Goal: Browse casually: Explore the website without a specific task or goal

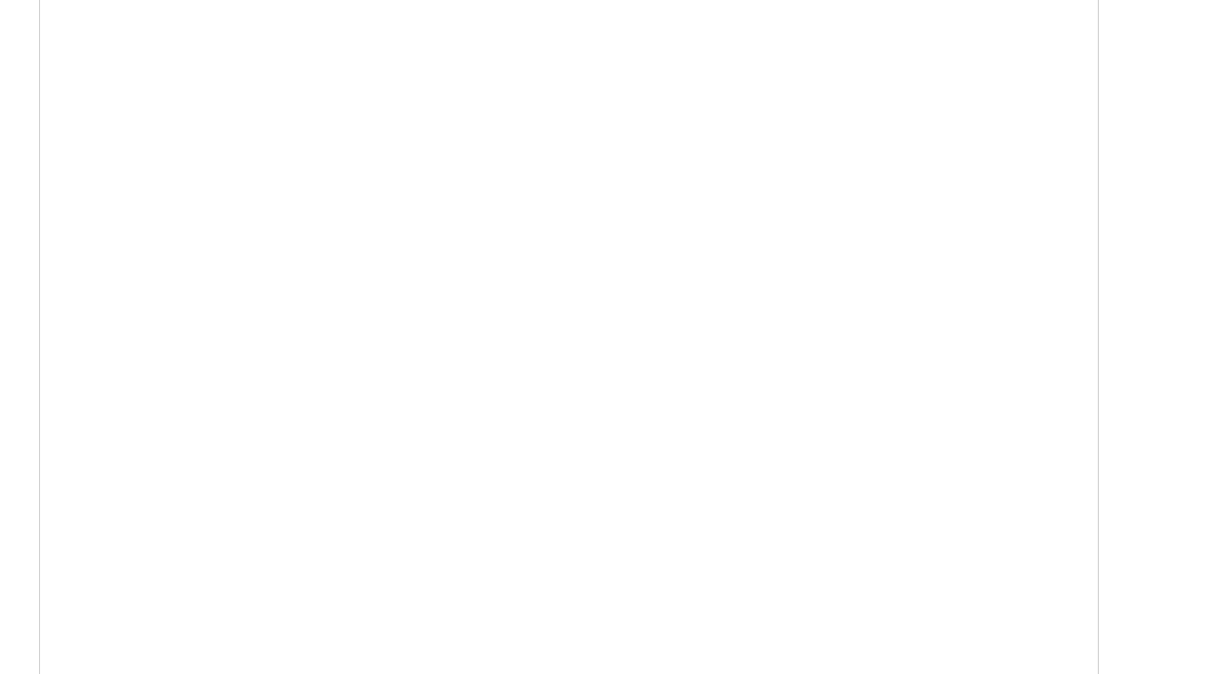
scroll to position [2409, 0]
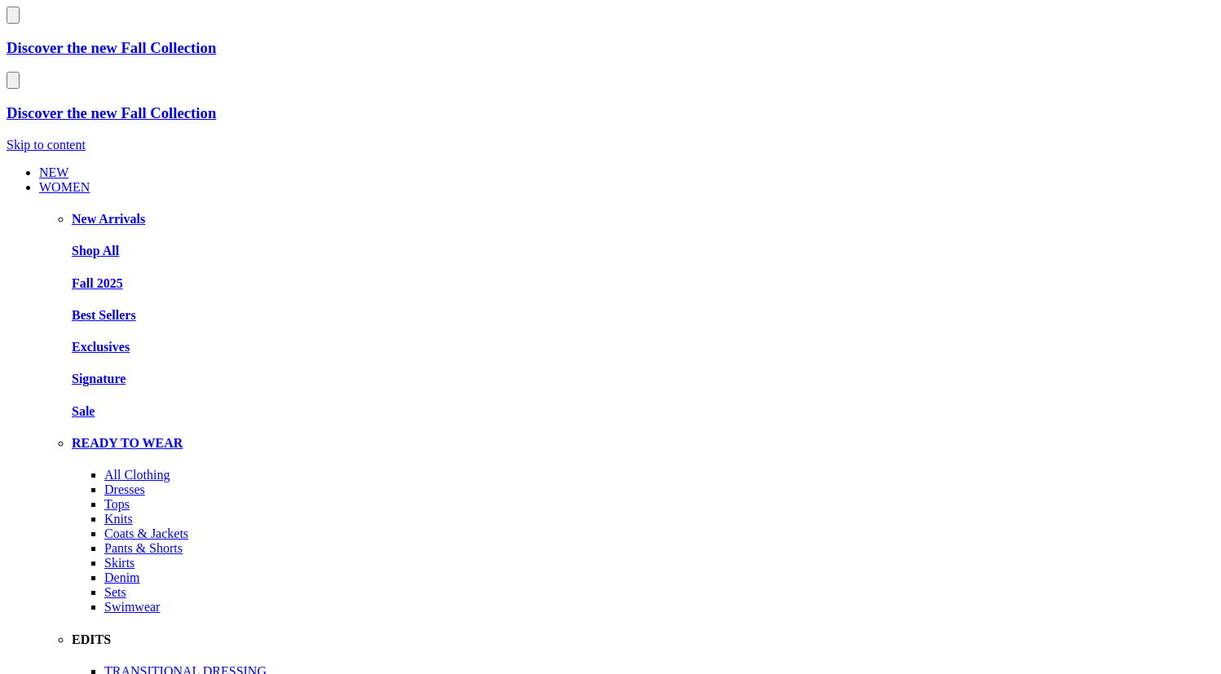
scroll to position [2409, 0]
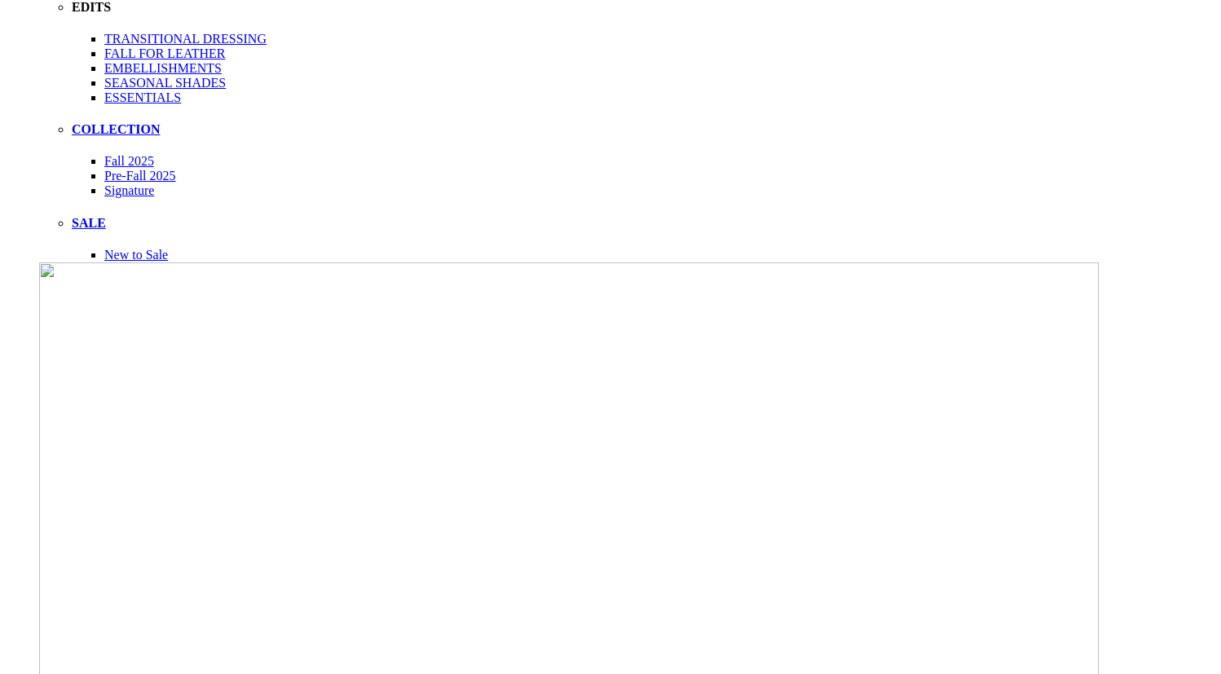
scroll to position [659, 0]
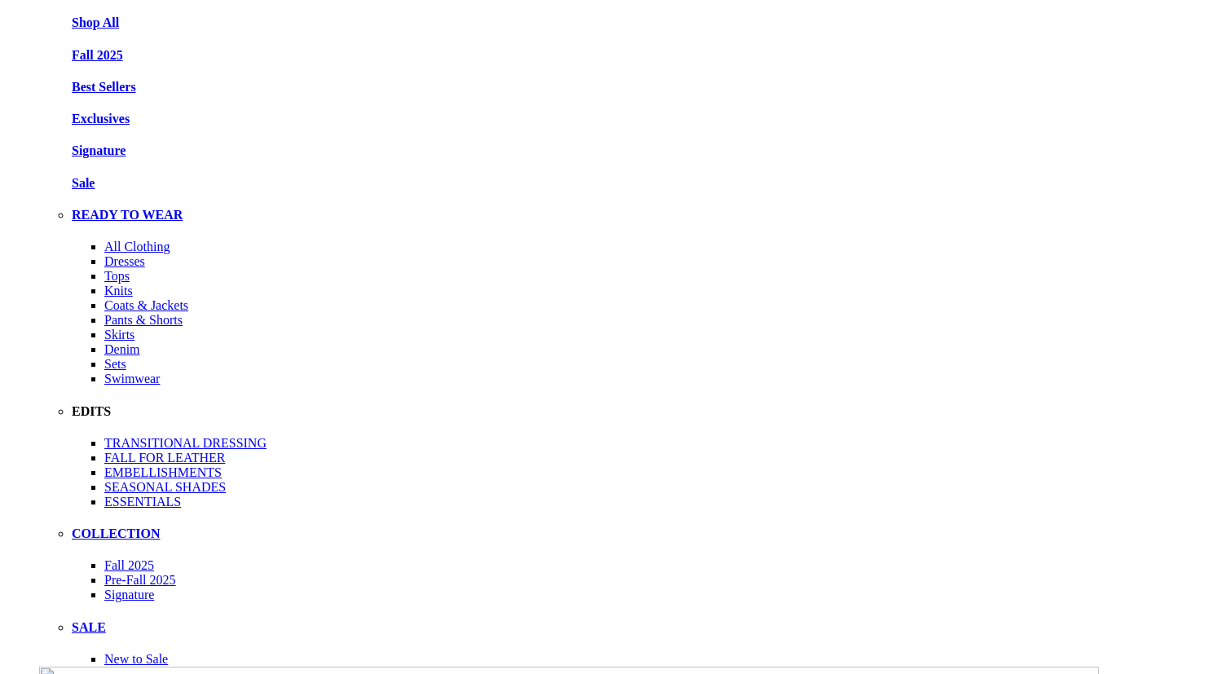
scroll to position [236, 0]
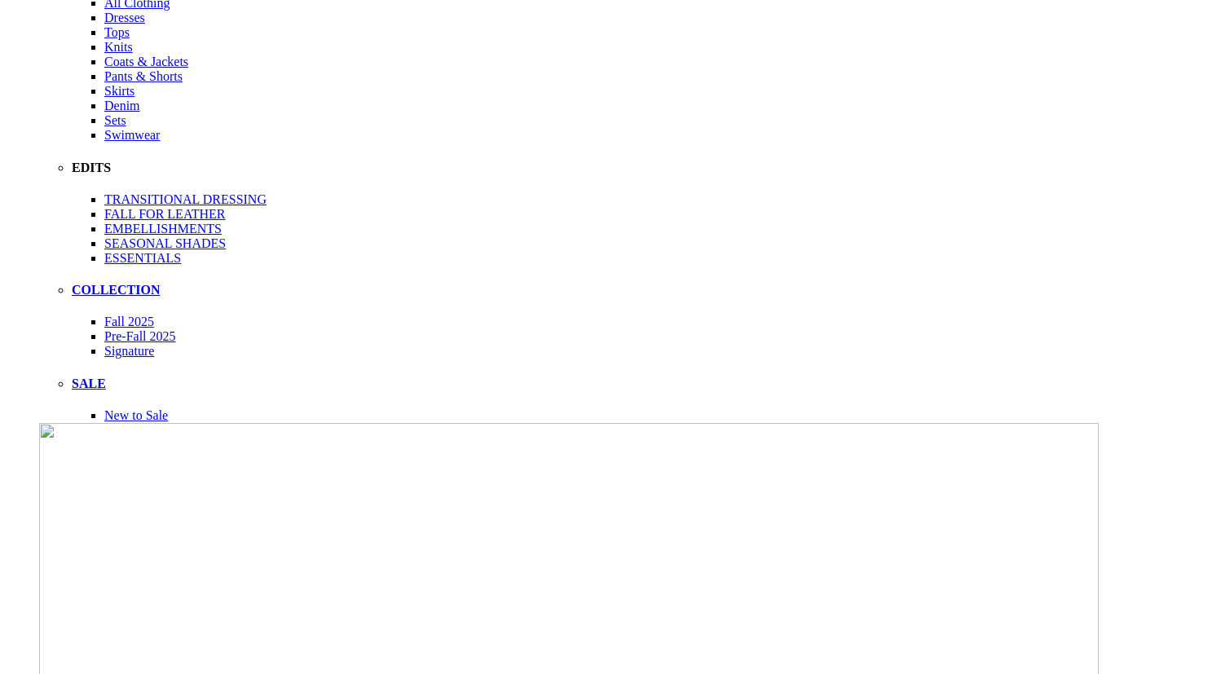
scroll to position [0, 0]
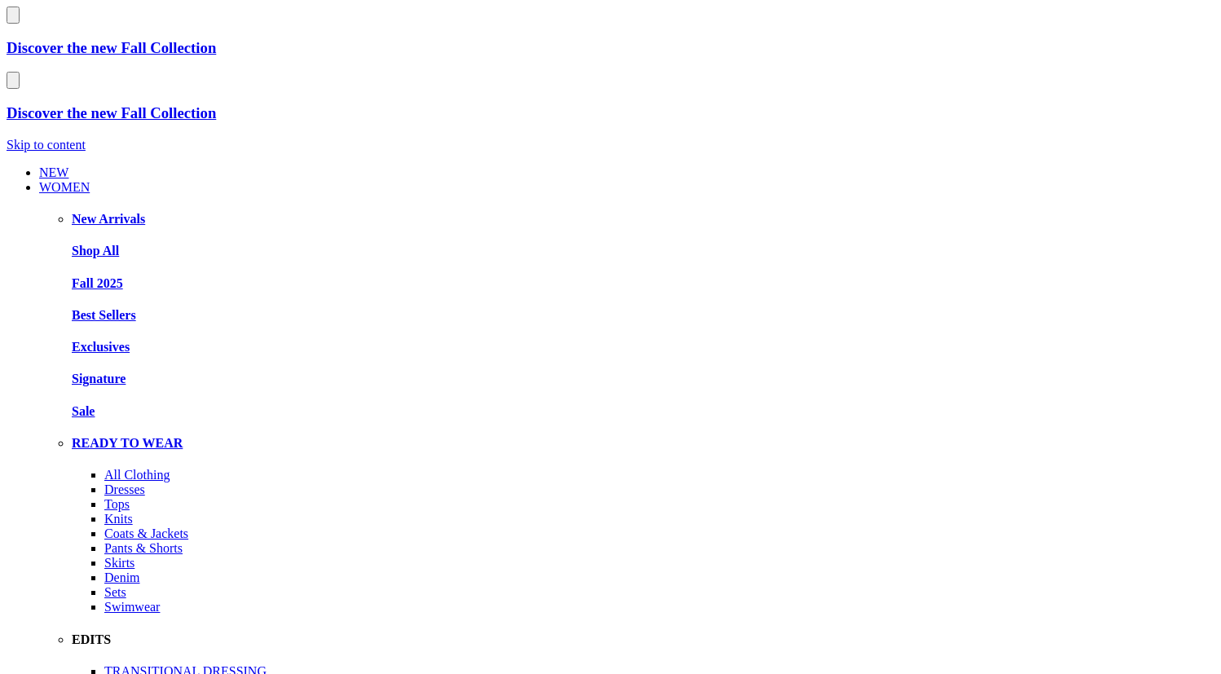
click at [75, 180] on link "WOMEN" at bounding box center [64, 187] width 51 height 14
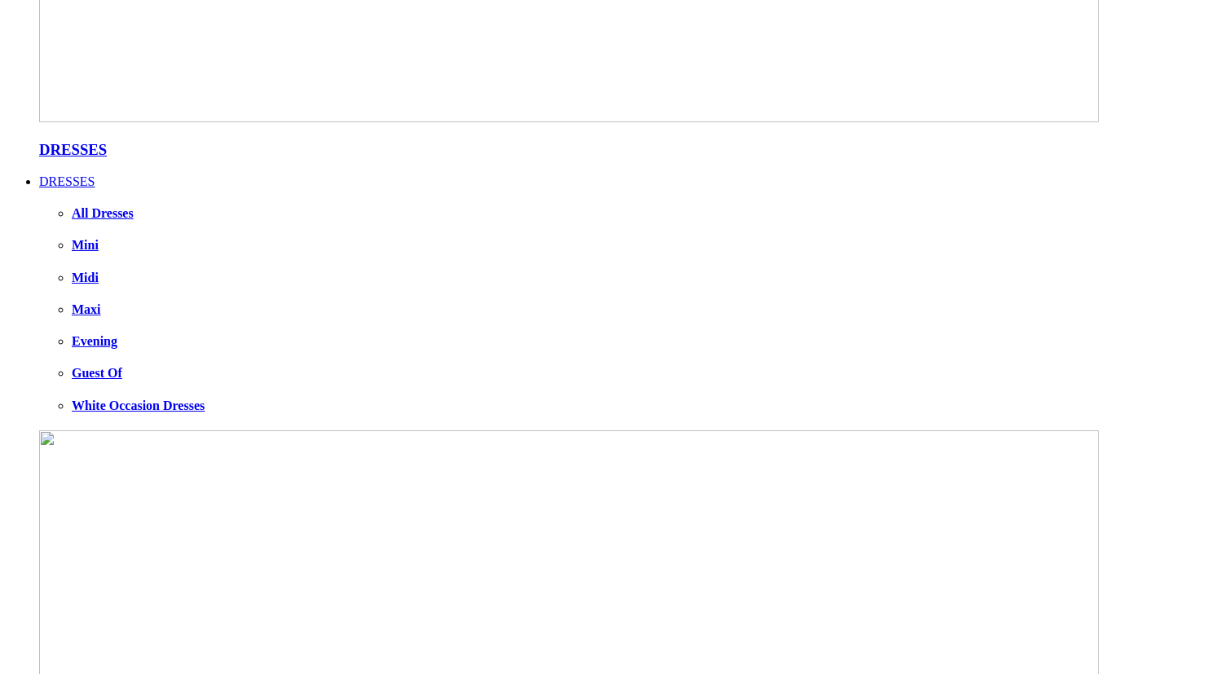
scroll to position [2674, 0]
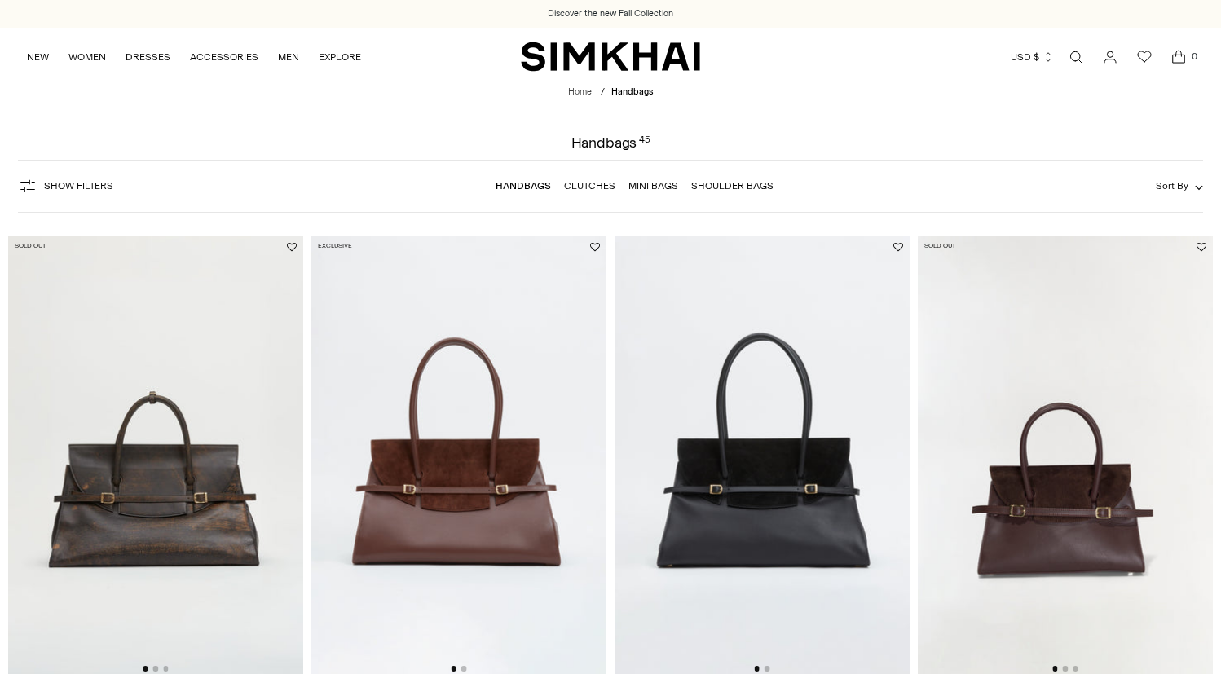
click at [156, 376] on img at bounding box center [155, 457] width 295 height 442
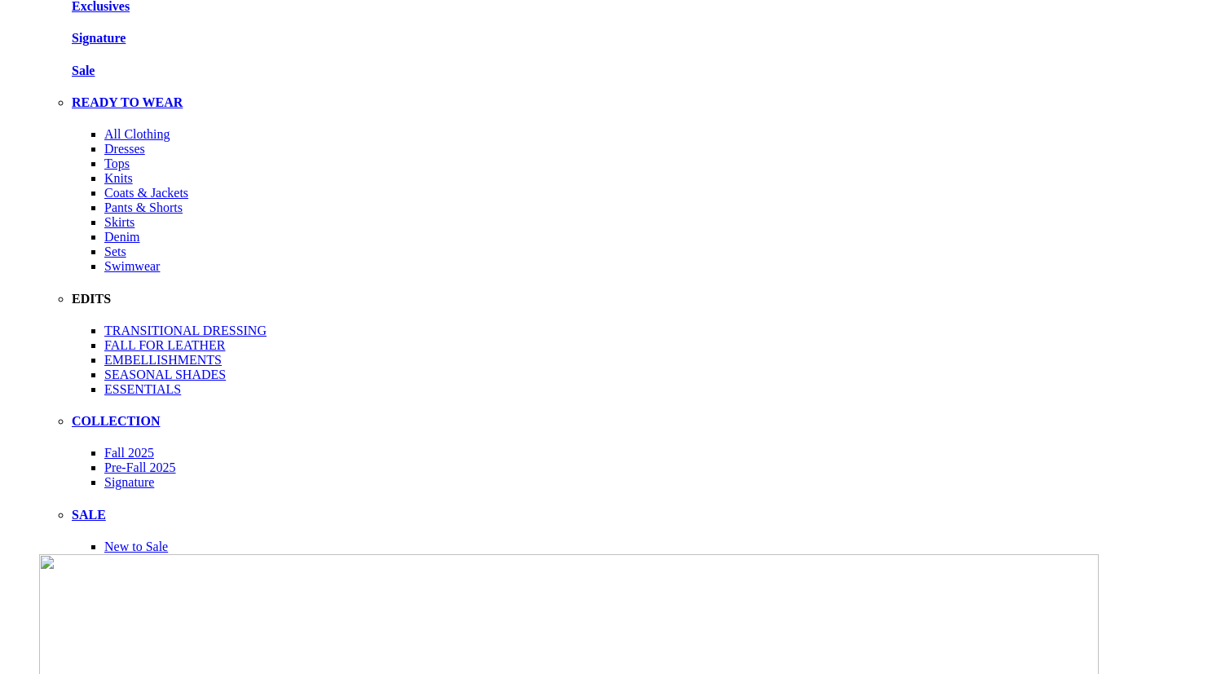
scroll to position [313, 0]
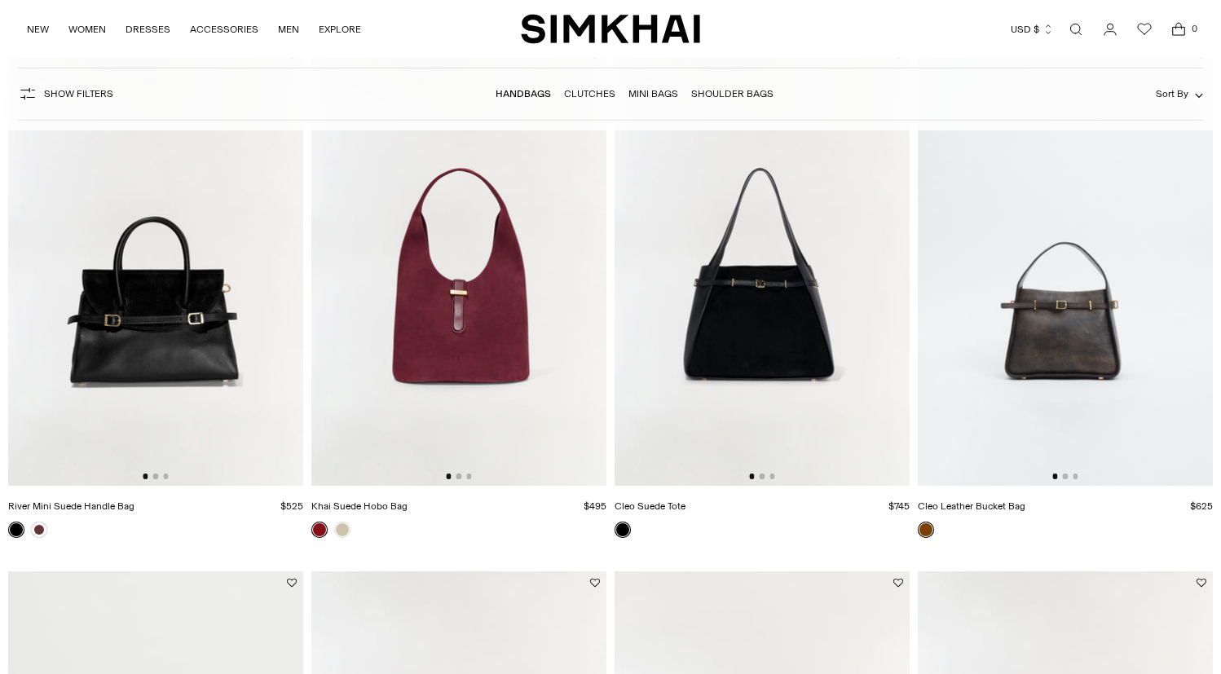
scroll to position [733, 0]
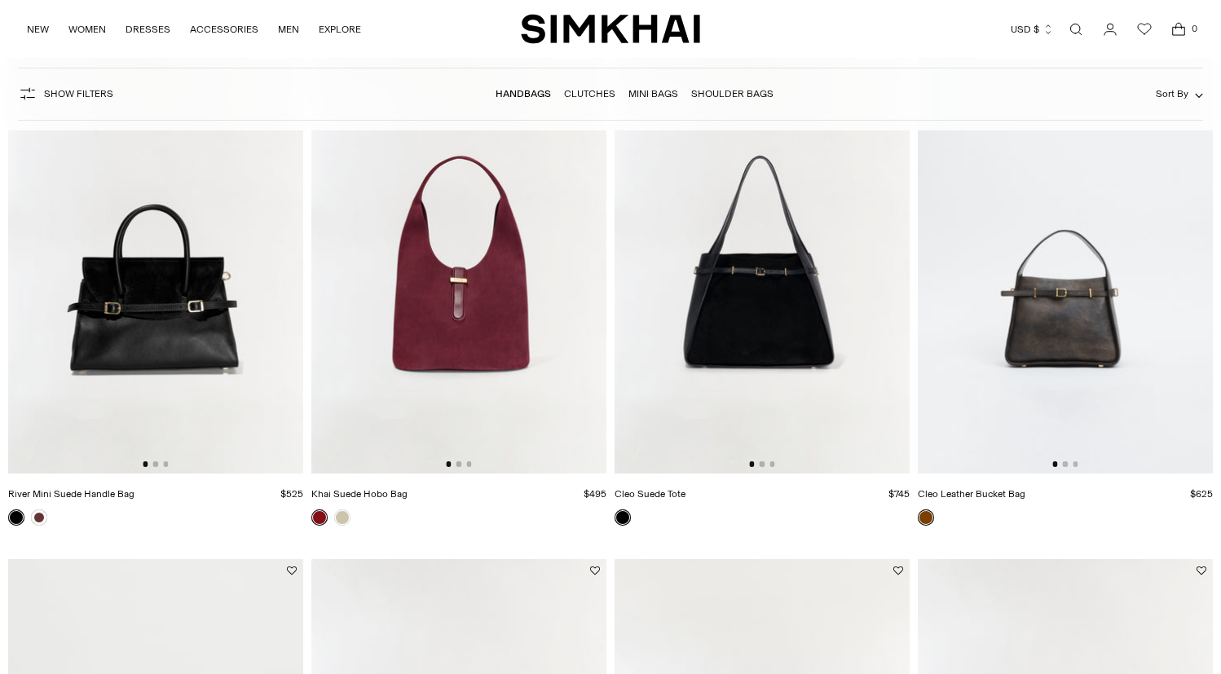
click at [714, 315] on img at bounding box center [761, 252] width 295 height 442
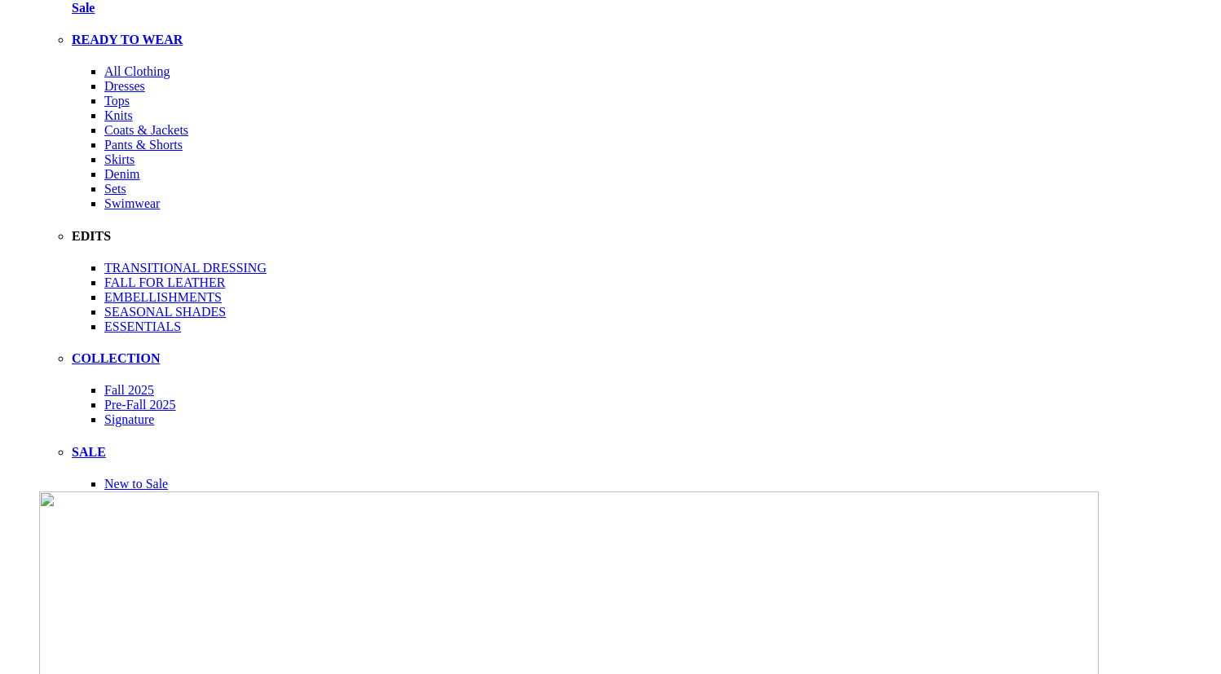
scroll to position [346, 0]
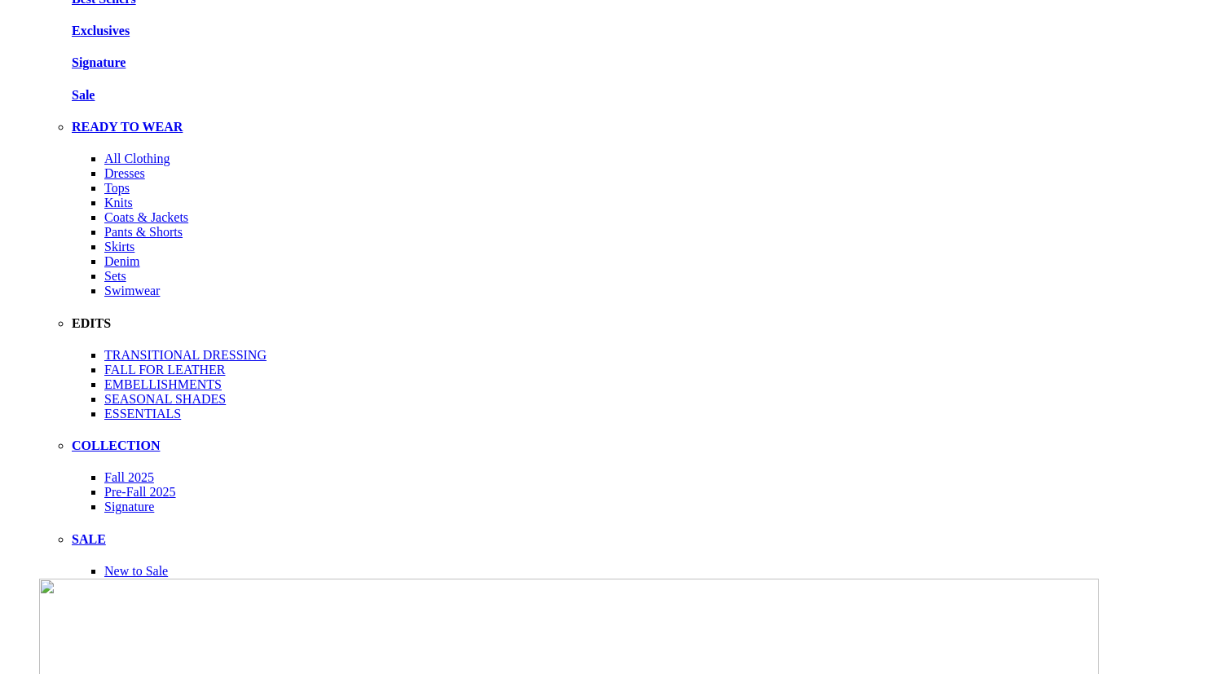
scroll to position [316, 0]
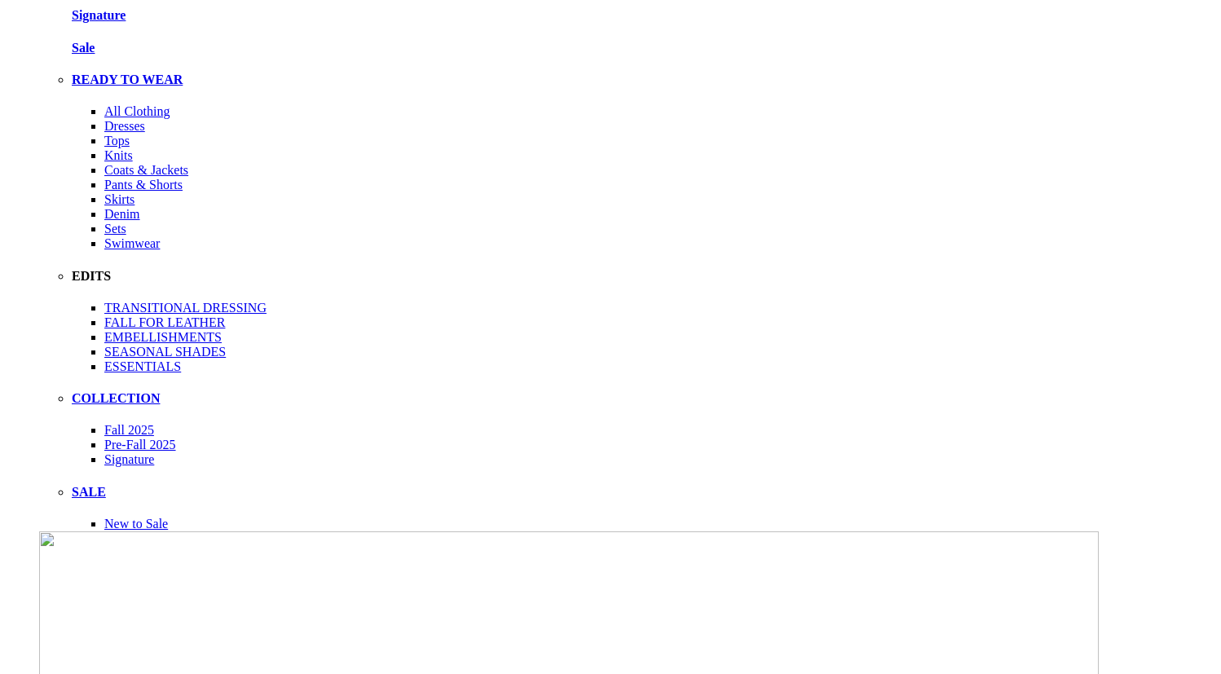
scroll to position [364, 0]
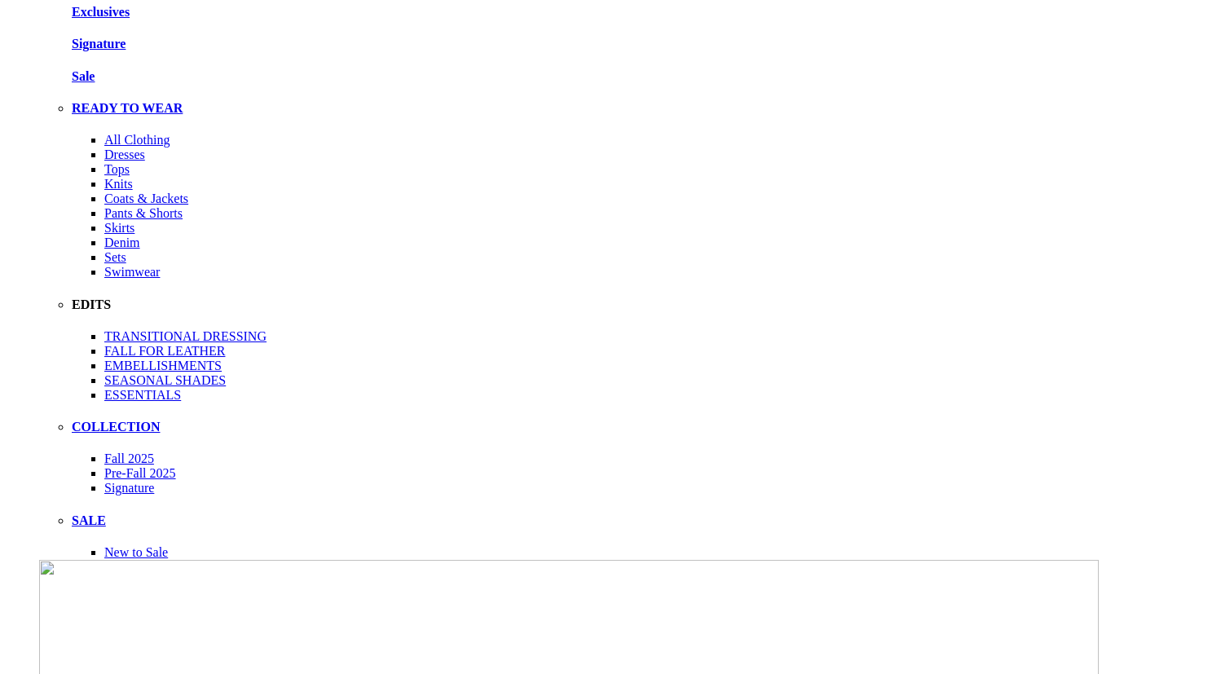
scroll to position [364, 0]
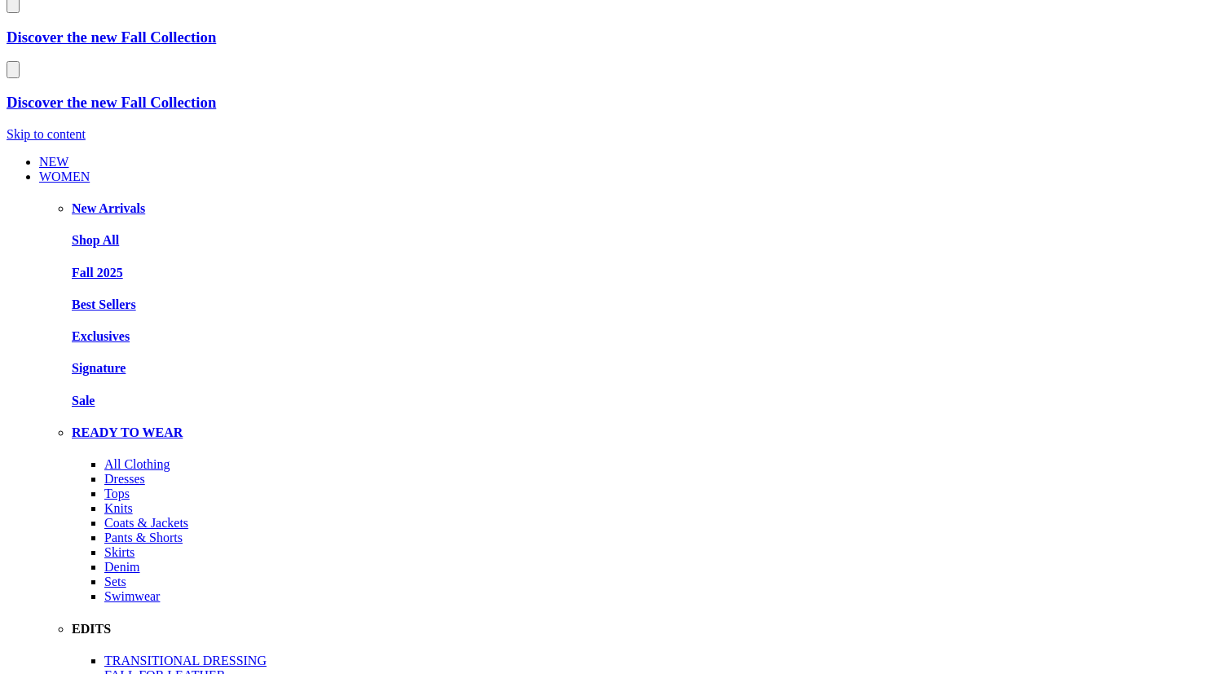
scroll to position [0, 0]
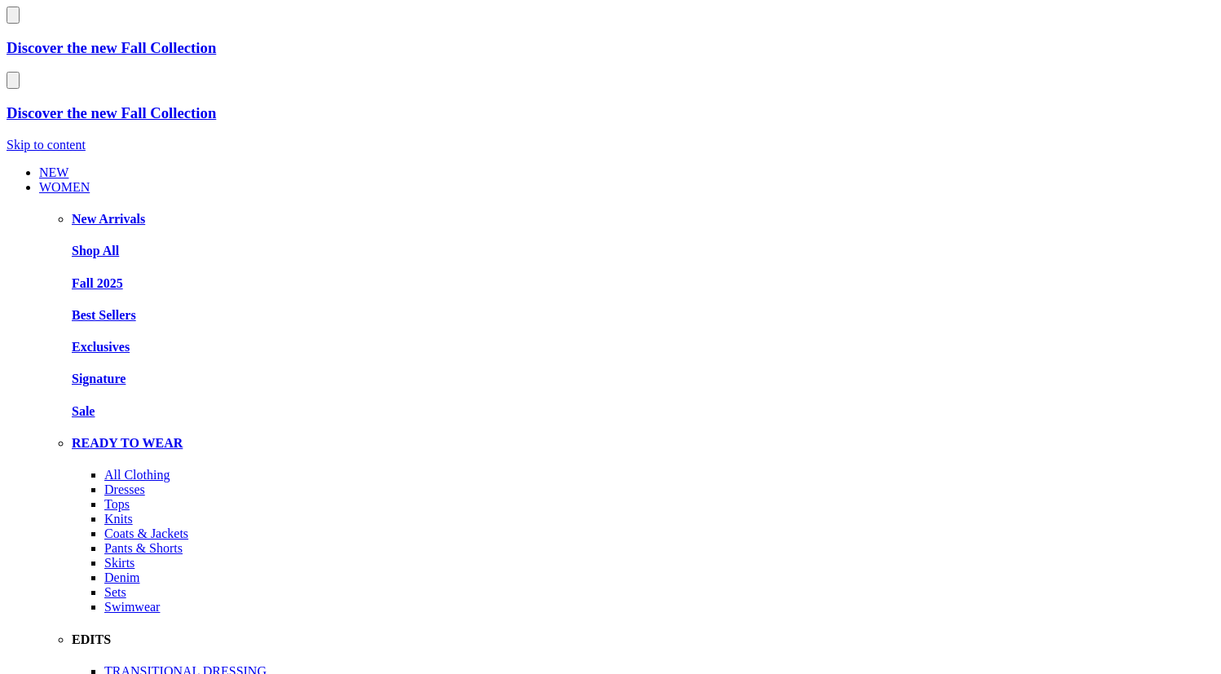
click at [39, 165] on link "NEW" at bounding box center [53, 172] width 29 height 14
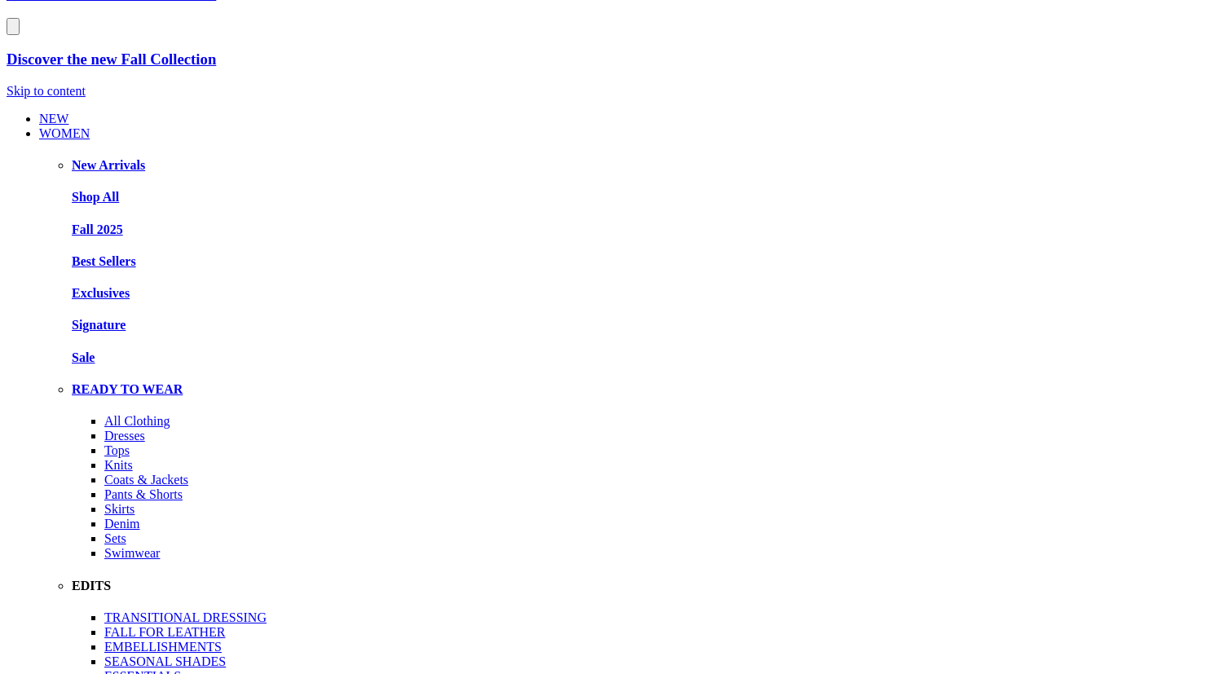
scroll to position [0, 295]
drag, startPoint x: 675, startPoint y: 412, endPoint x: 790, endPoint y: 412, distance: 115.7
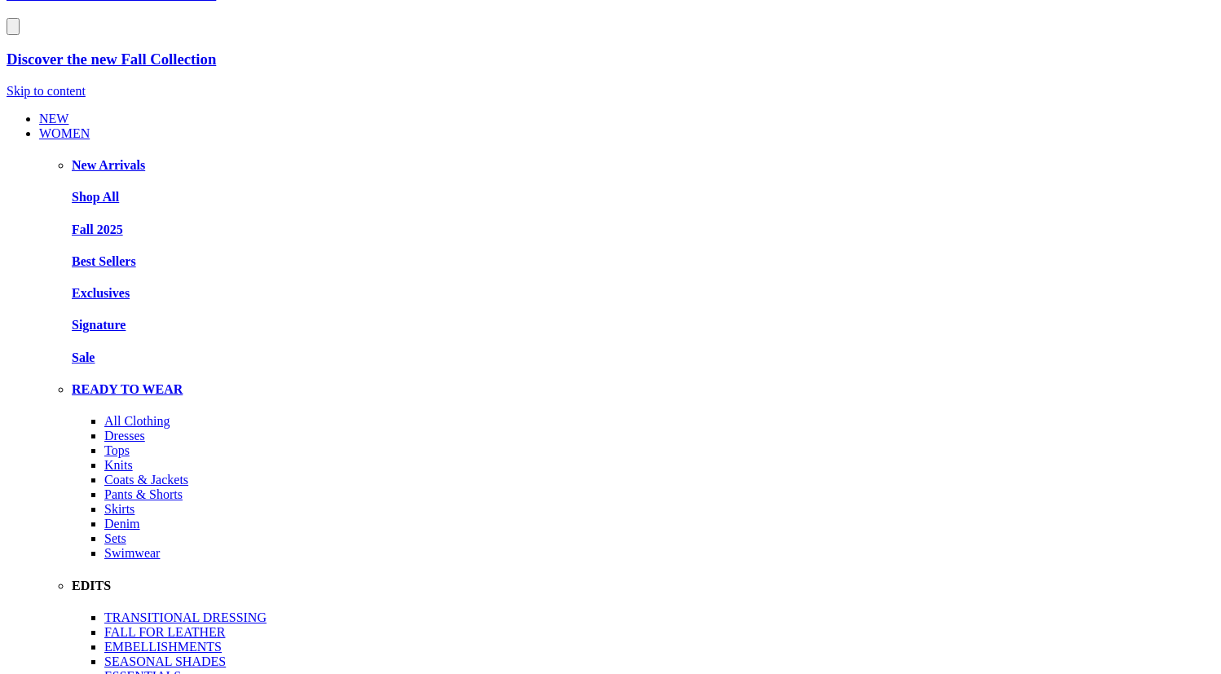
drag, startPoint x: 835, startPoint y: 398, endPoint x: 711, endPoint y: 398, distance: 124.7
drag, startPoint x: 711, startPoint y: 398, endPoint x: 760, endPoint y: 398, distance: 49.7
drag, startPoint x: 751, startPoint y: 397, endPoint x: 824, endPoint y: 403, distance: 72.8
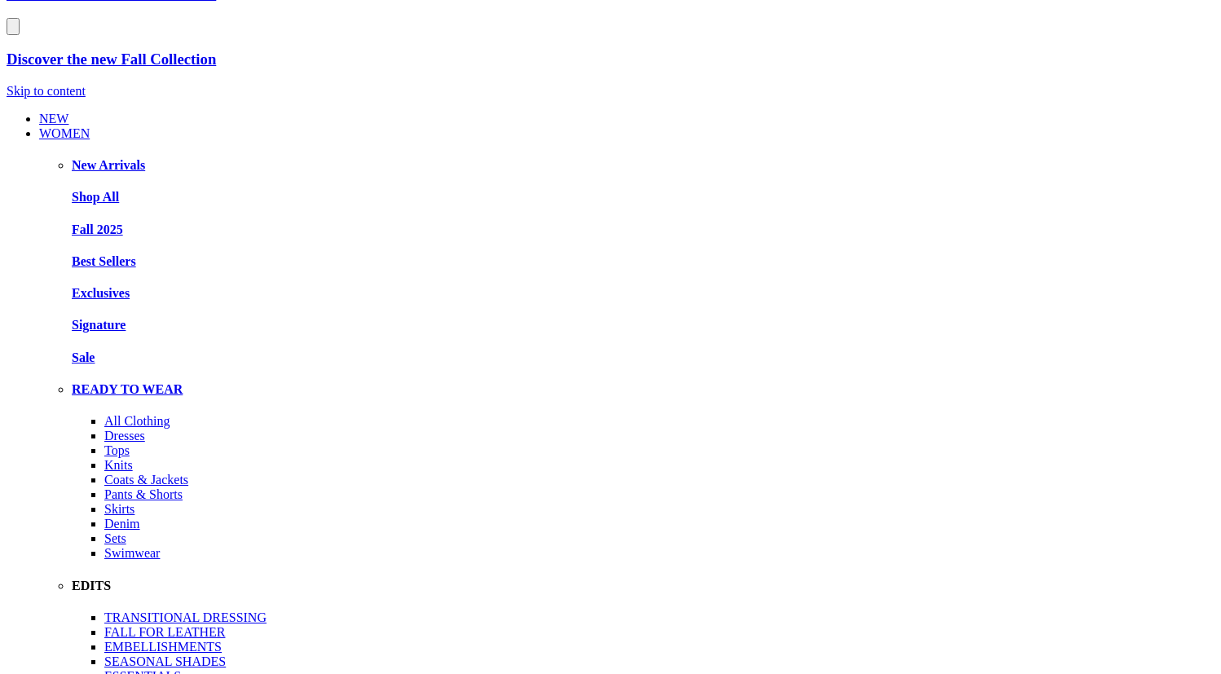
drag, startPoint x: 793, startPoint y: 403, endPoint x: 700, endPoint y: 403, distance: 92.9
drag, startPoint x: 759, startPoint y: 420, endPoint x: 667, endPoint y: 420, distance: 91.3
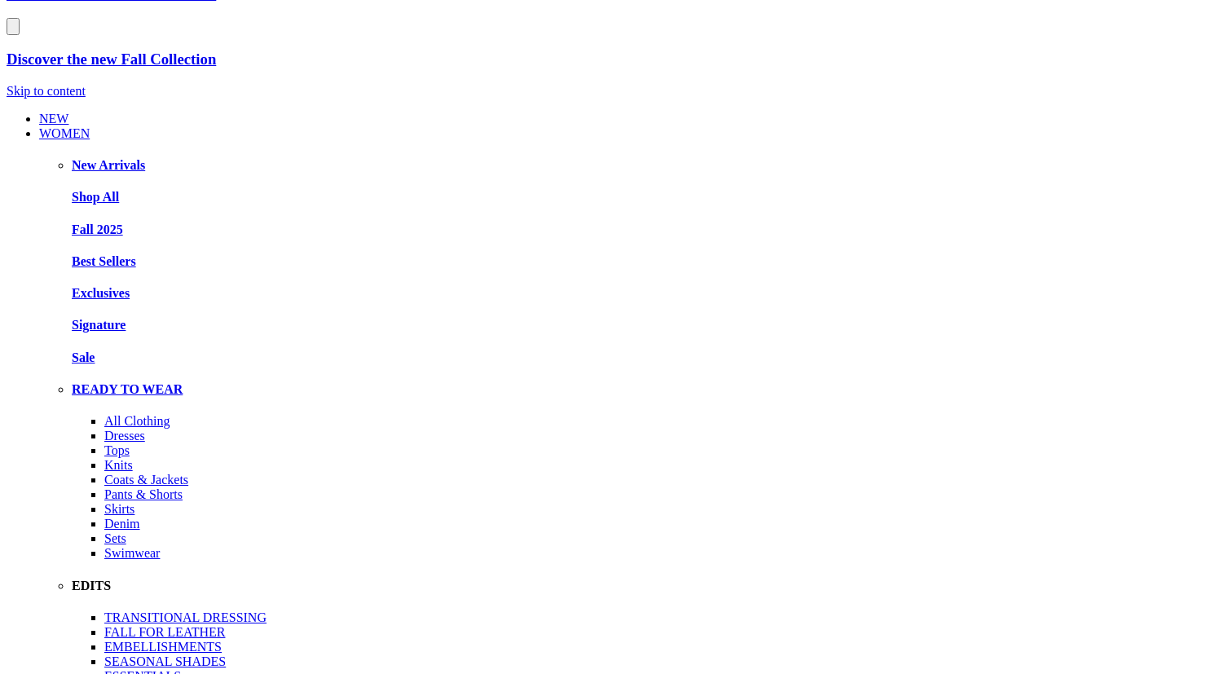
drag, startPoint x: 667, startPoint y: 420, endPoint x: 809, endPoint y: 435, distance: 142.6
drag, startPoint x: 826, startPoint y: 441, endPoint x: 869, endPoint y: 442, distance: 42.4
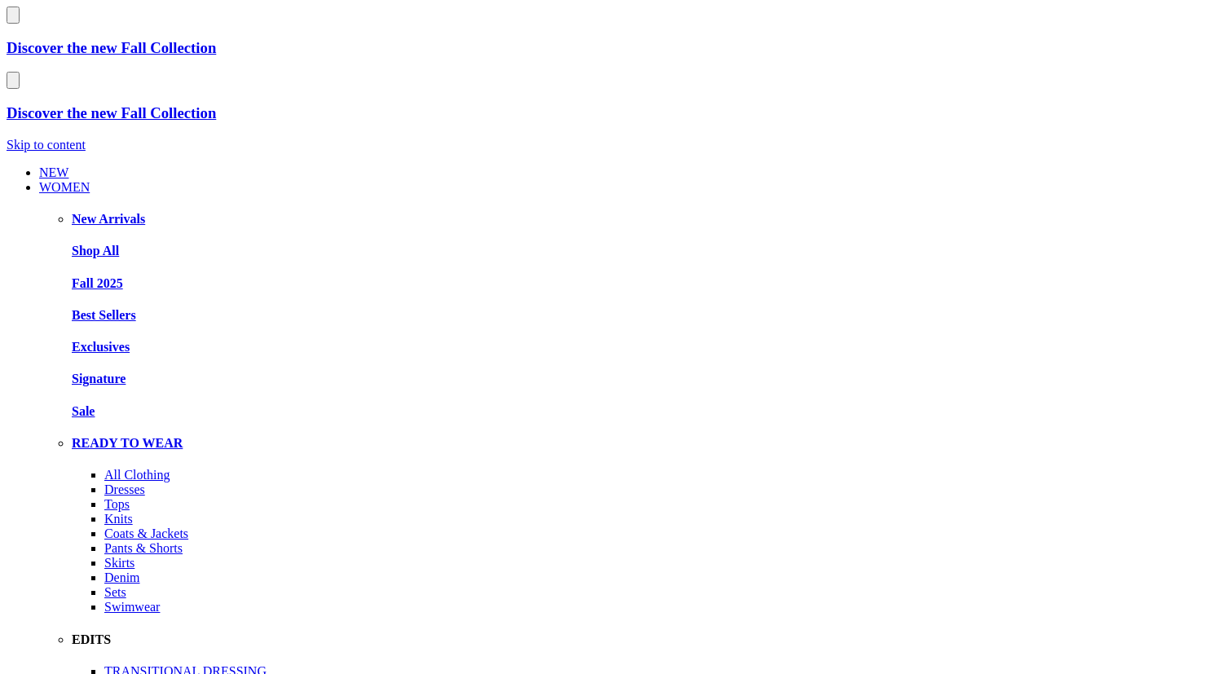
scroll to position [54, 0]
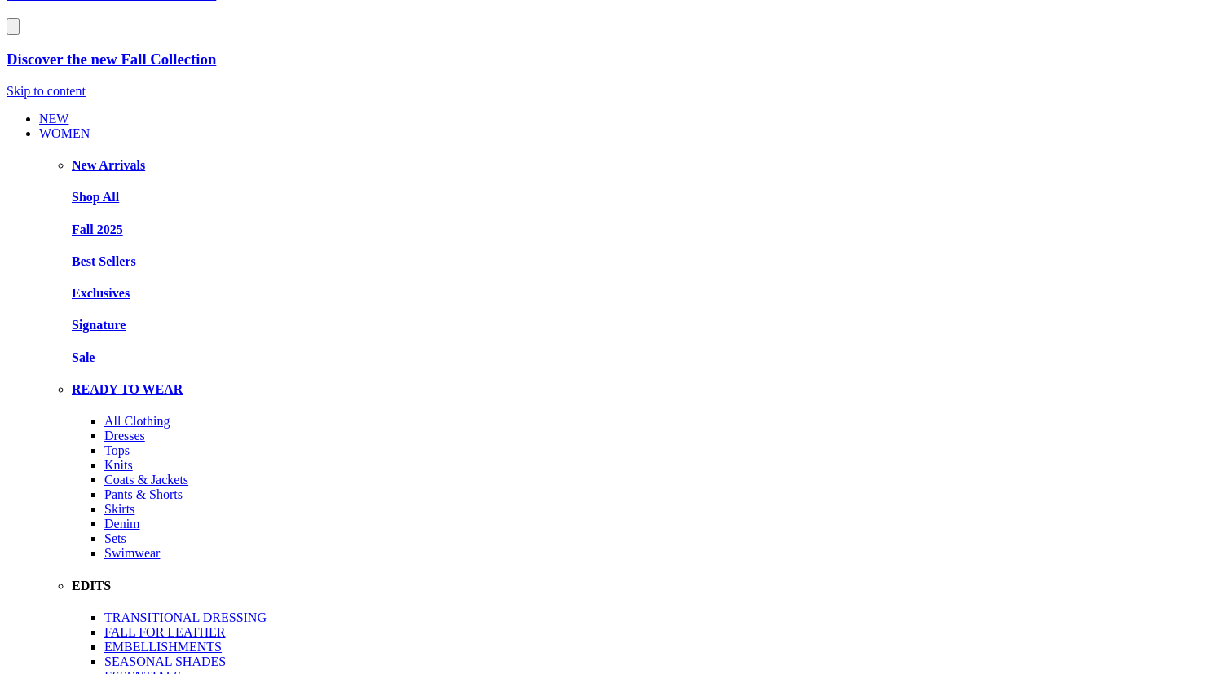
scroll to position [54, 0]
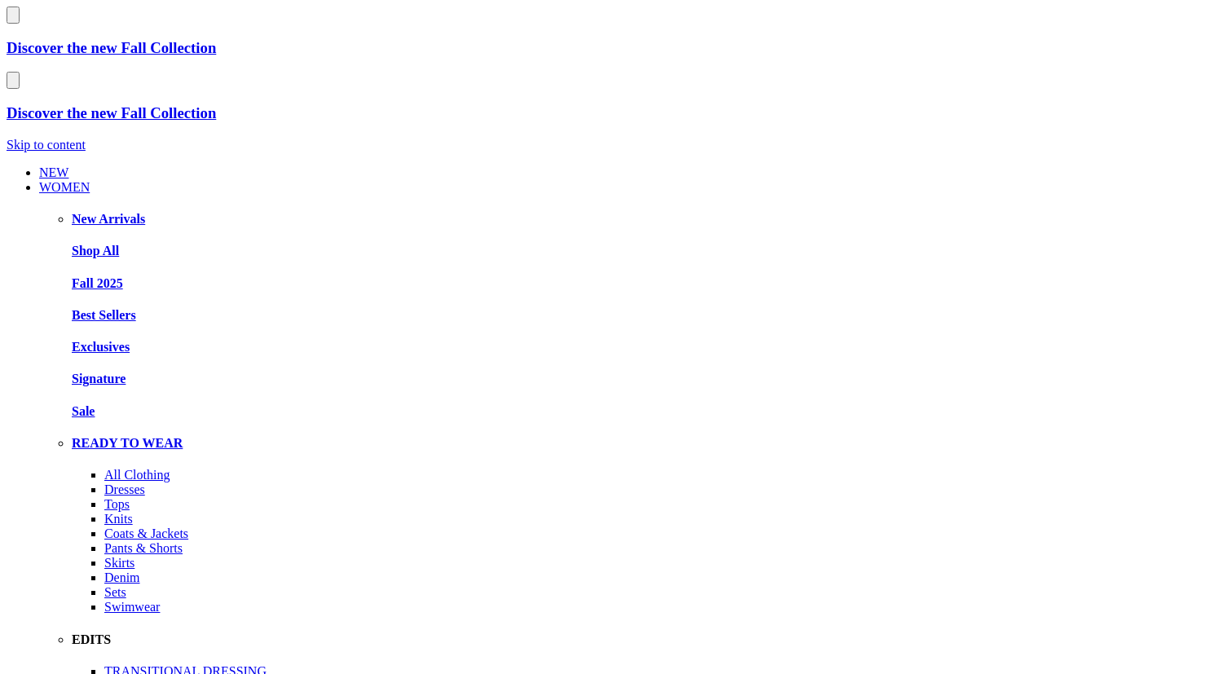
scroll to position [54, 0]
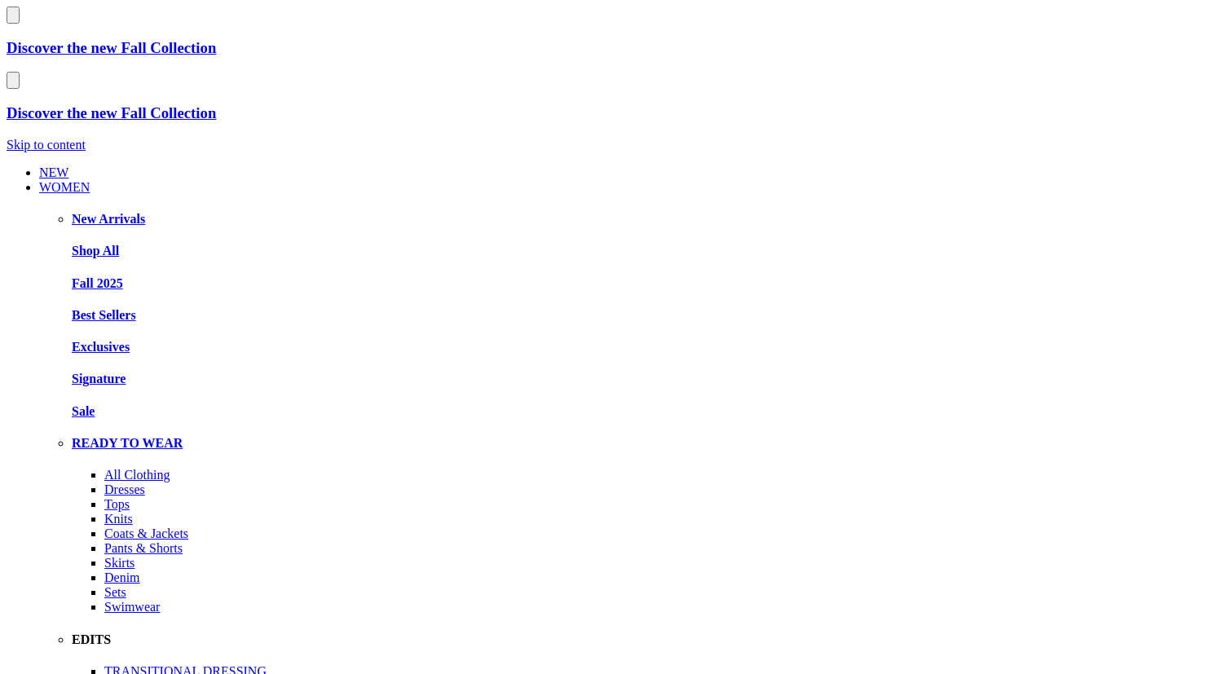
scroll to position [54, 0]
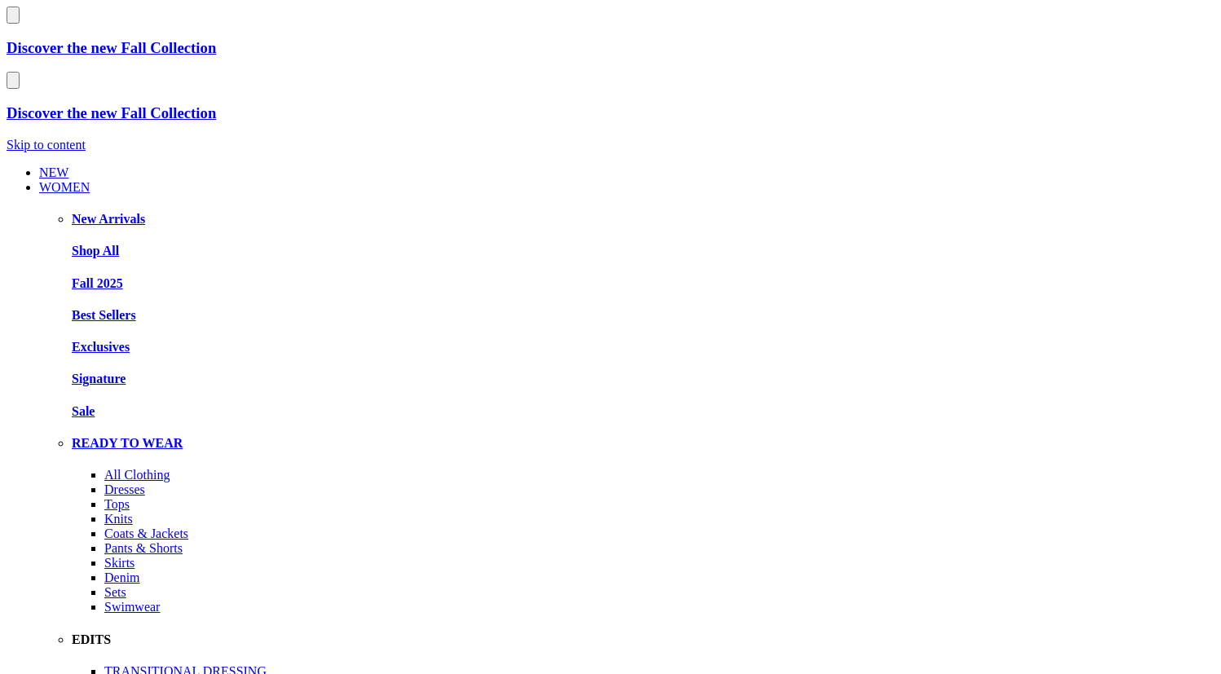
scroll to position [54, 0]
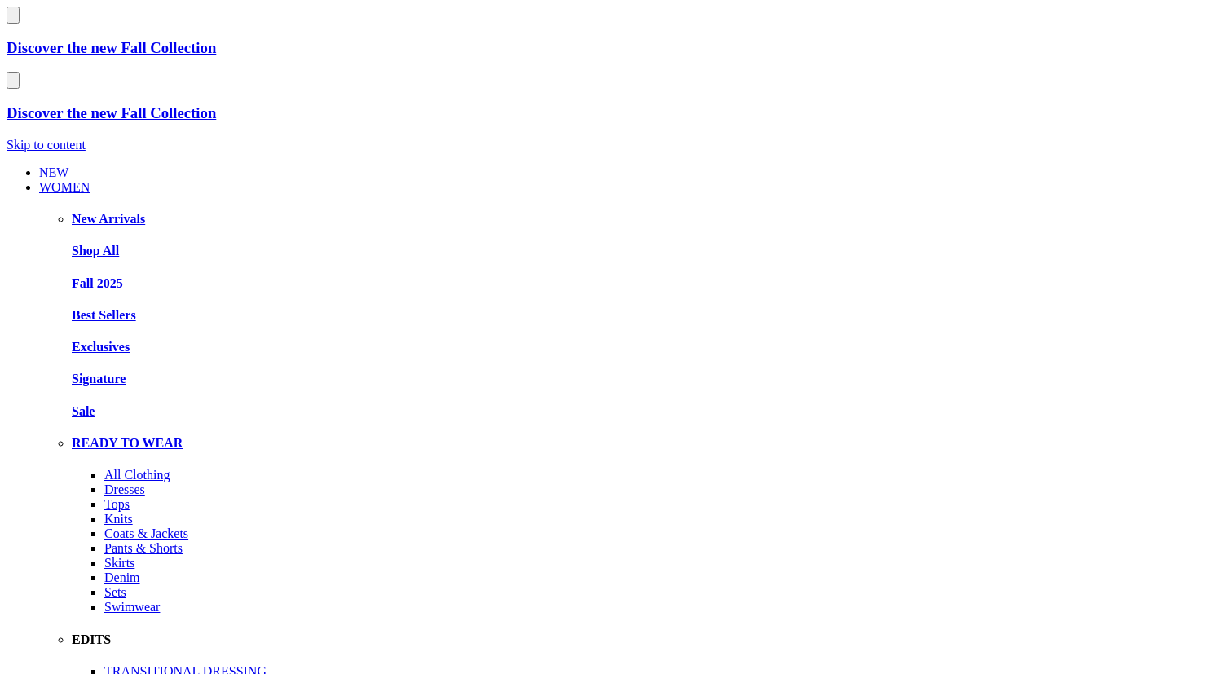
scroll to position [54, 0]
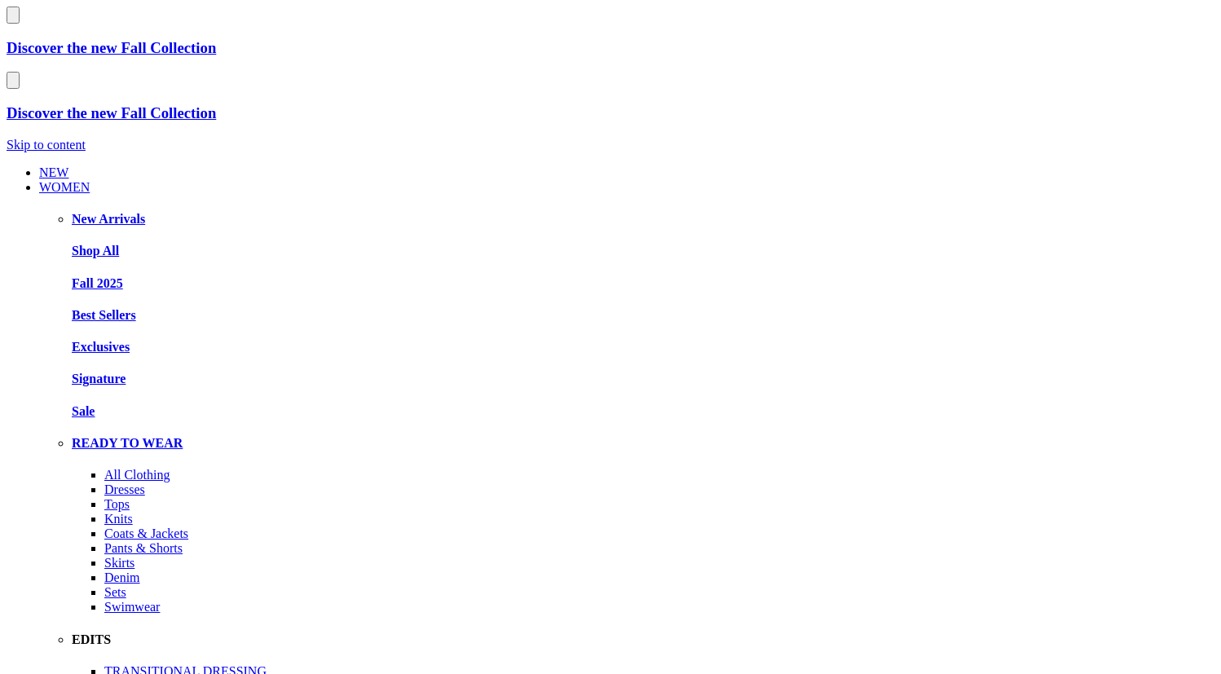
scroll to position [54, 0]
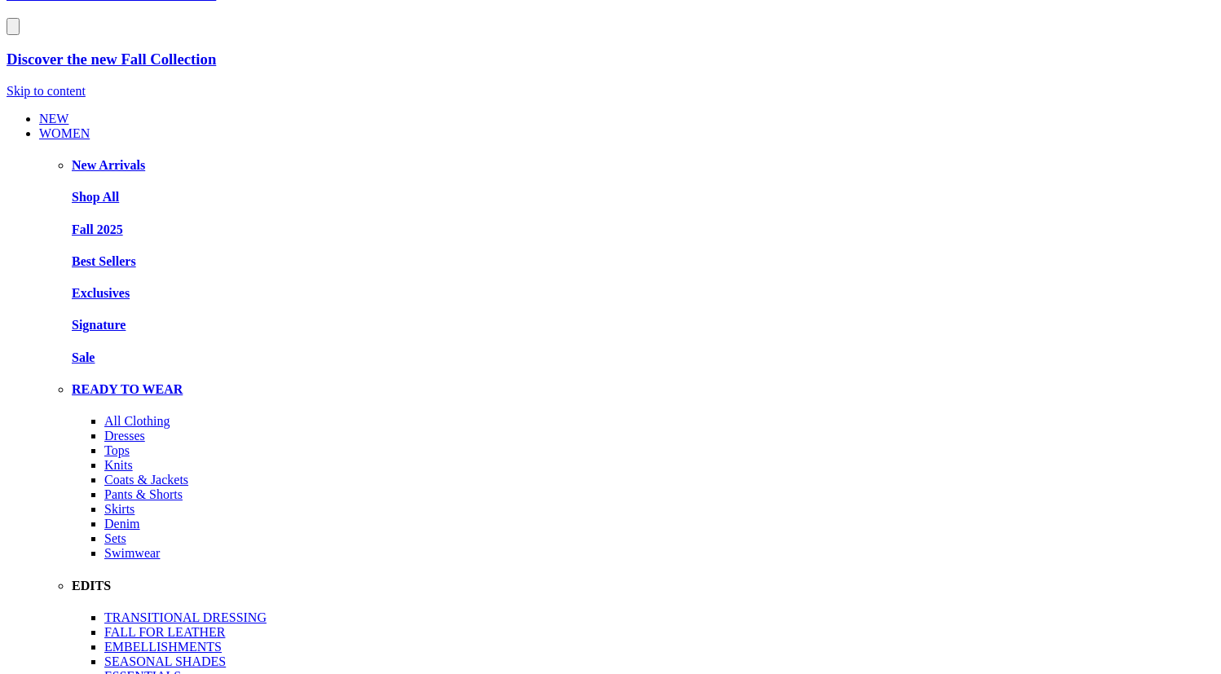
scroll to position [54, 0]
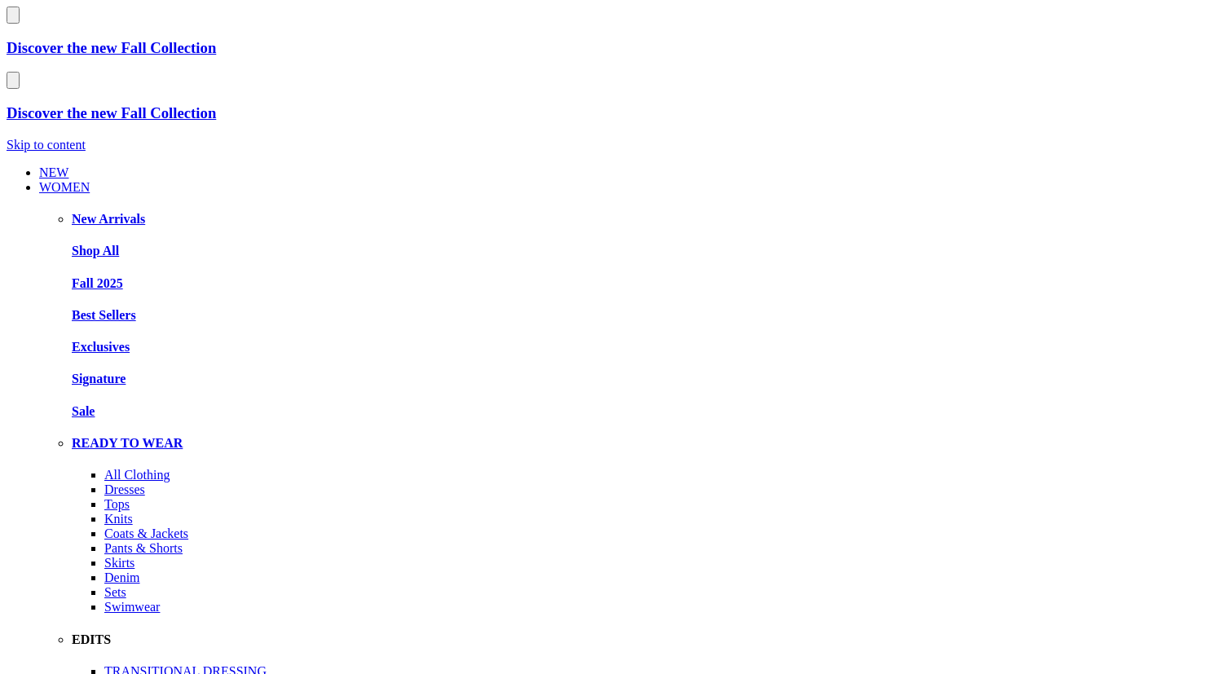
scroll to position [54, 0]
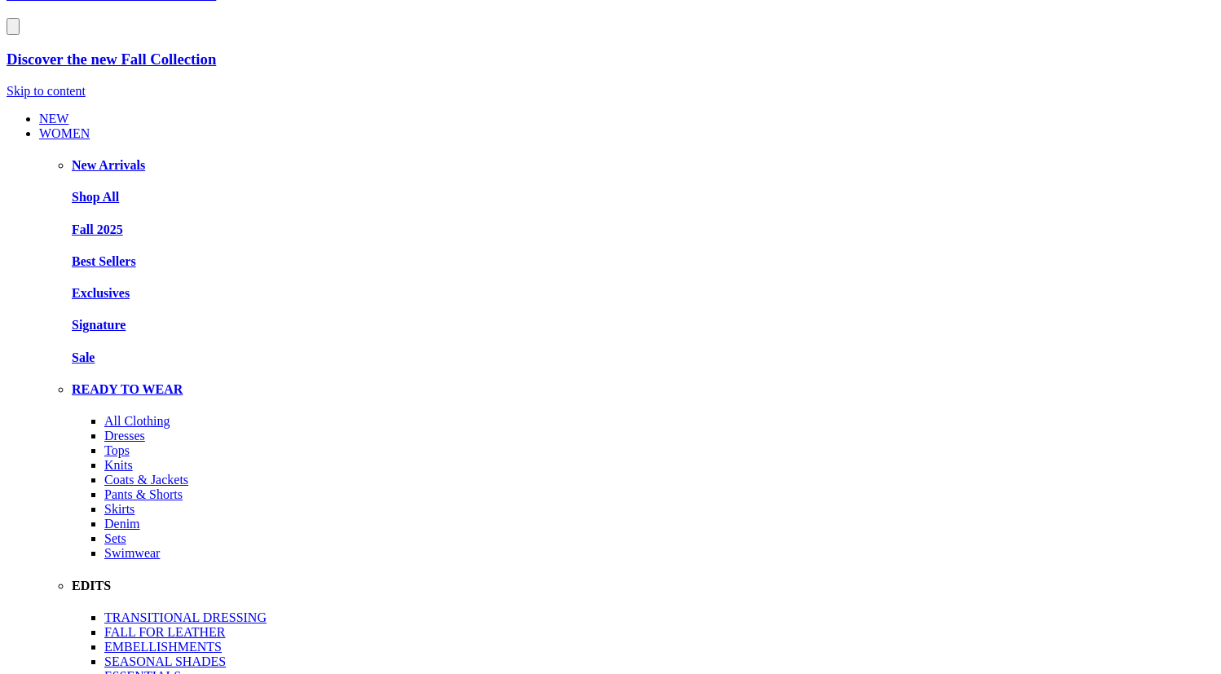
drag, startPoint x: 841, startPoint y: 504, endPoint x: 875, endPoint y: 548, distance: 55.1
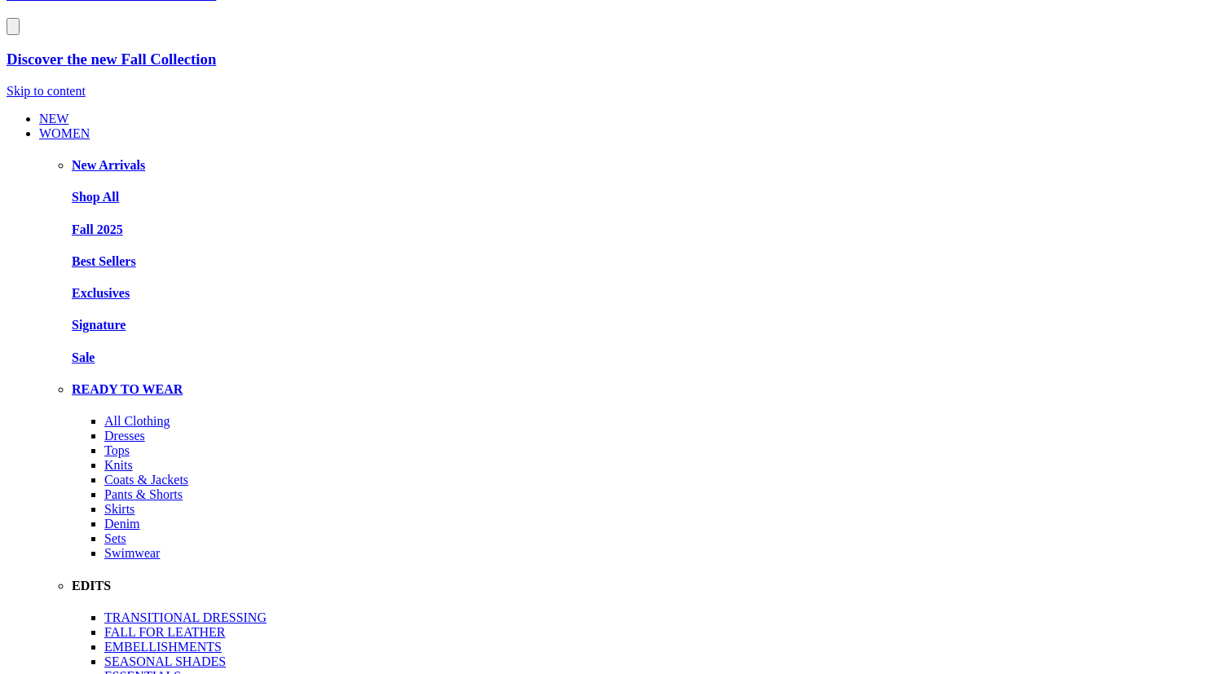
scroll to position [0, 590]
drag, startPoint x: 874, startPoint y: 542, endPoint x: 1091, endPoint y: 599, distance: 224.9
drag, startPoint x: 786, startPoint y: 503, endPoint x: 1126, endPoint y: 518, distance: 340.2
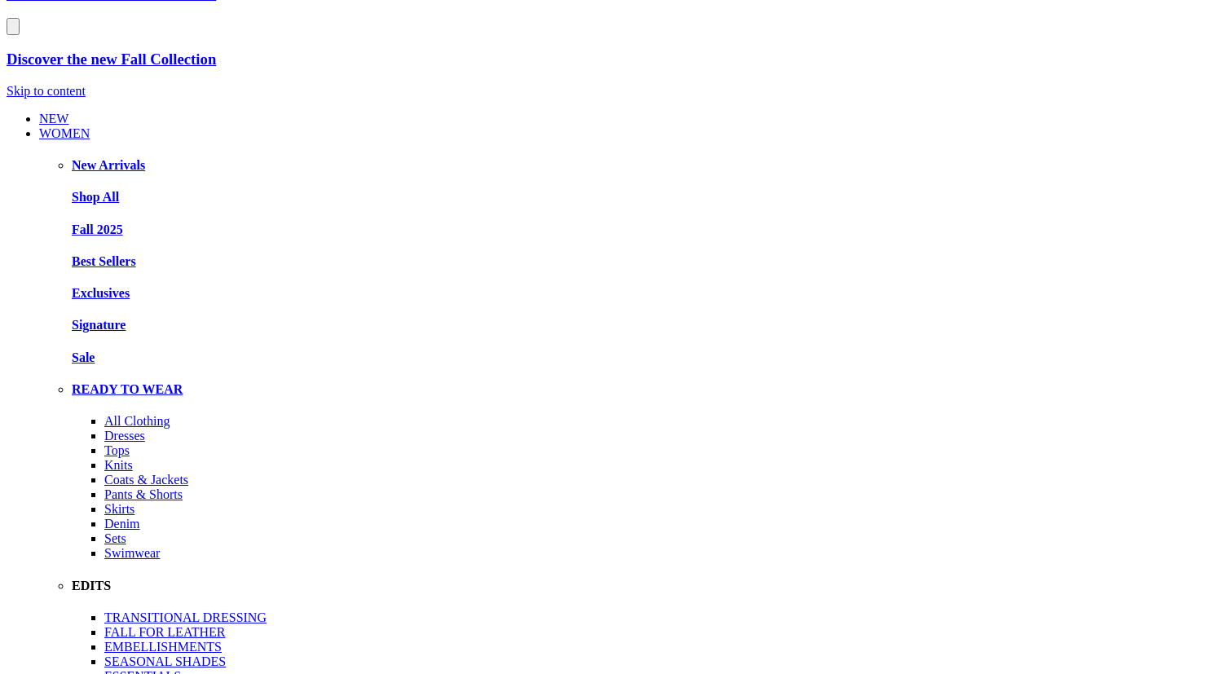
drag, startPoint x: 737, startPoint y: 515, endPoint x: 870, endPoint y: 515, distance: 132.8
drag, startPoint x: 849, startPoint y: 514, endPoint x: 808, endPoint y: 527, distance: 42.8
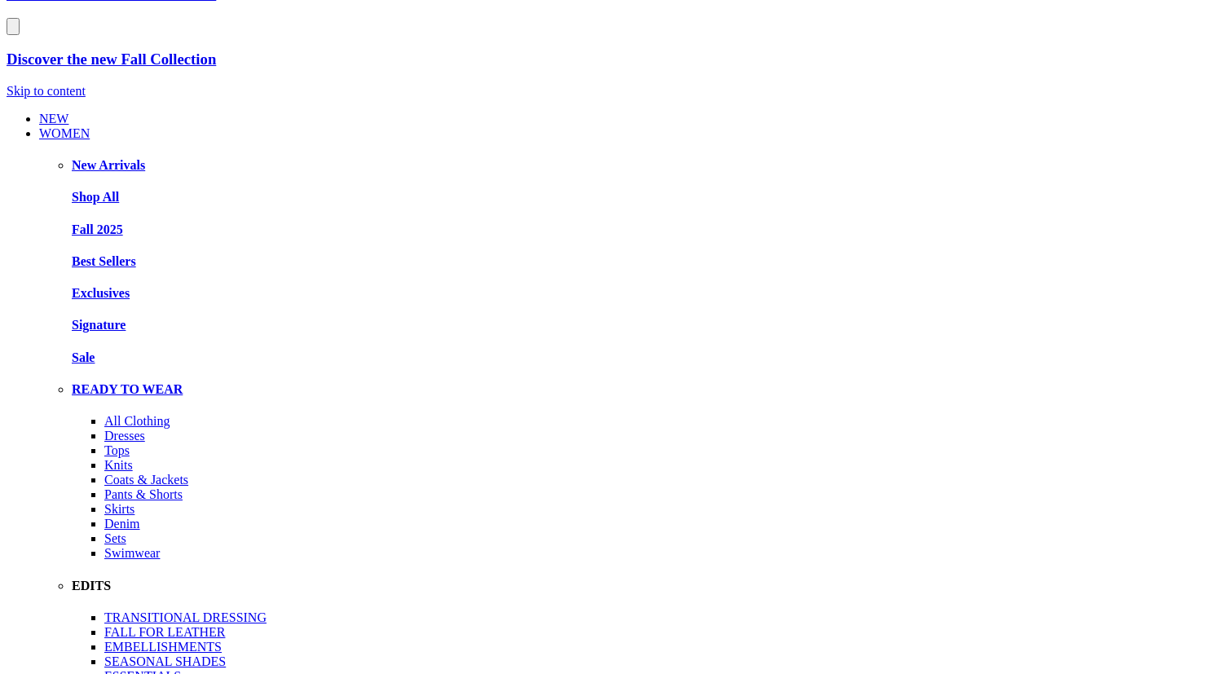
drag, startPoint x: 781, startPoint y: 524, endPoint x: 810, endPoint y: 528, distance: 29.6
drag, startPoint x: 693, startPoint y: 516, endPoint x: 769, endPoint y: 520, distance: 76.7
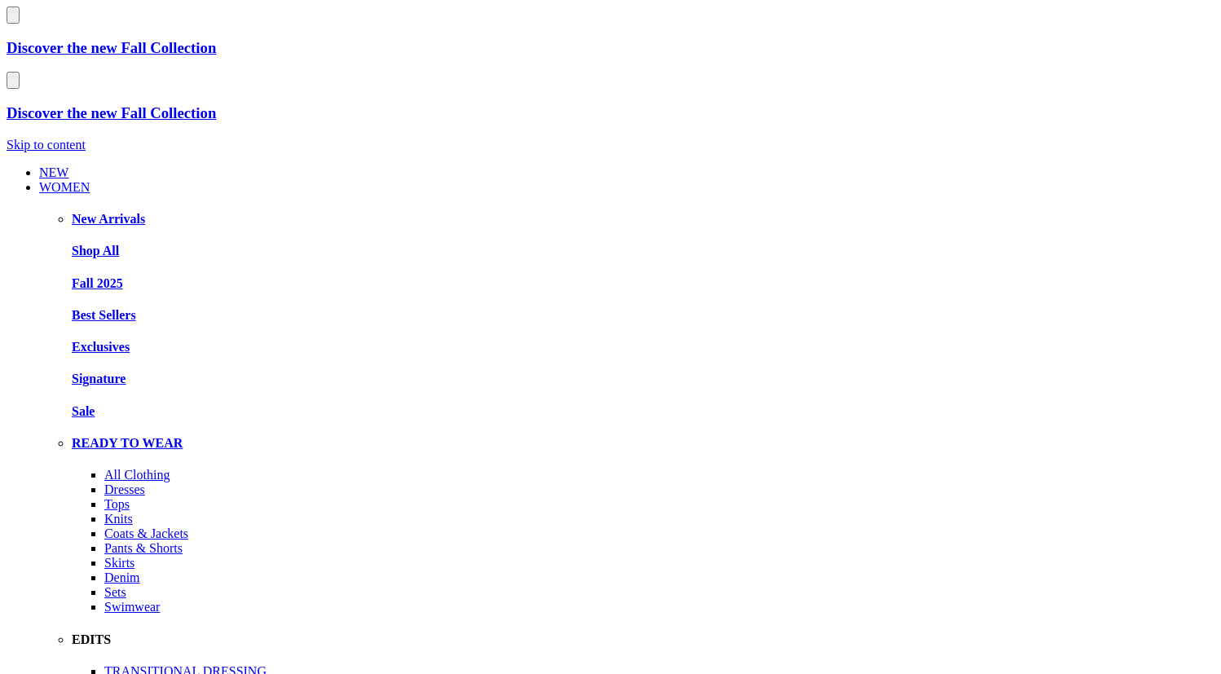
scroll to position [54, 0]
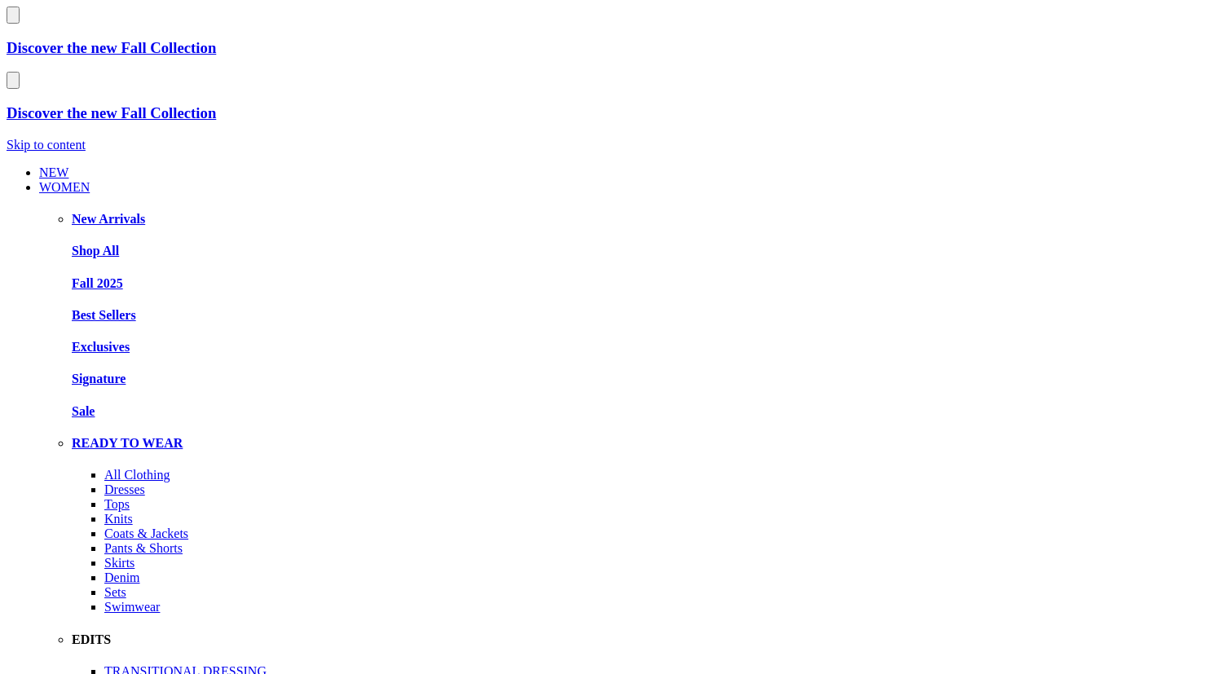
scroll to position [54, 0]
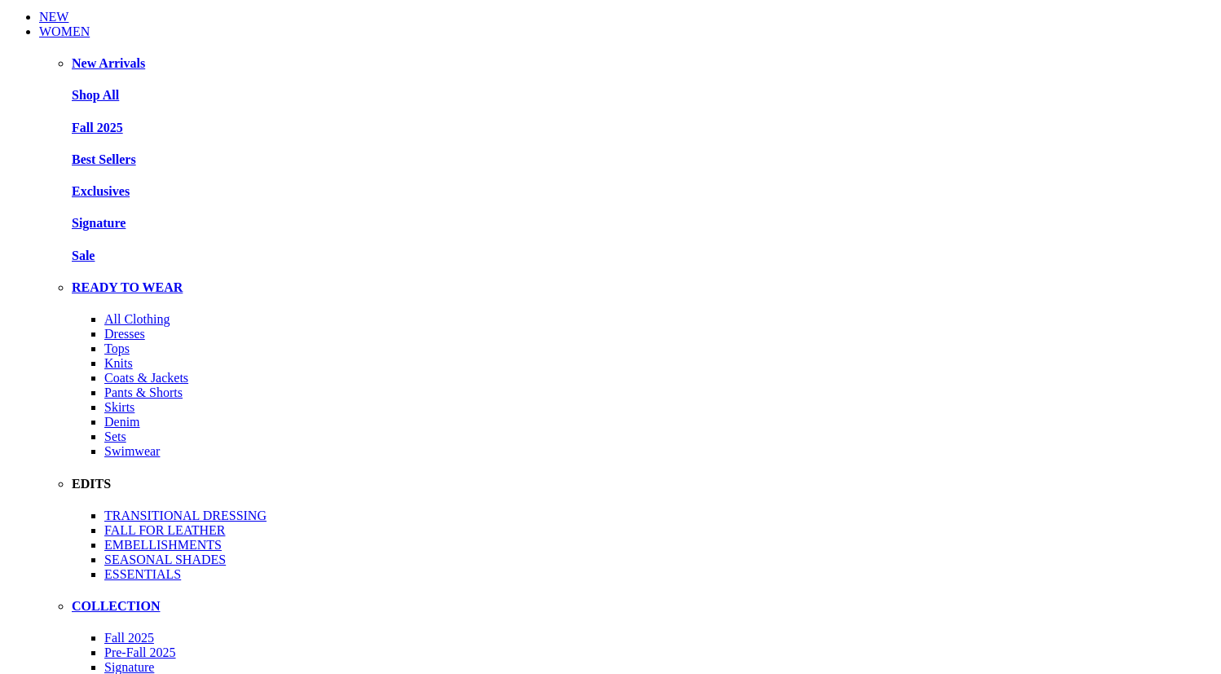
scroll to position [157, 0]
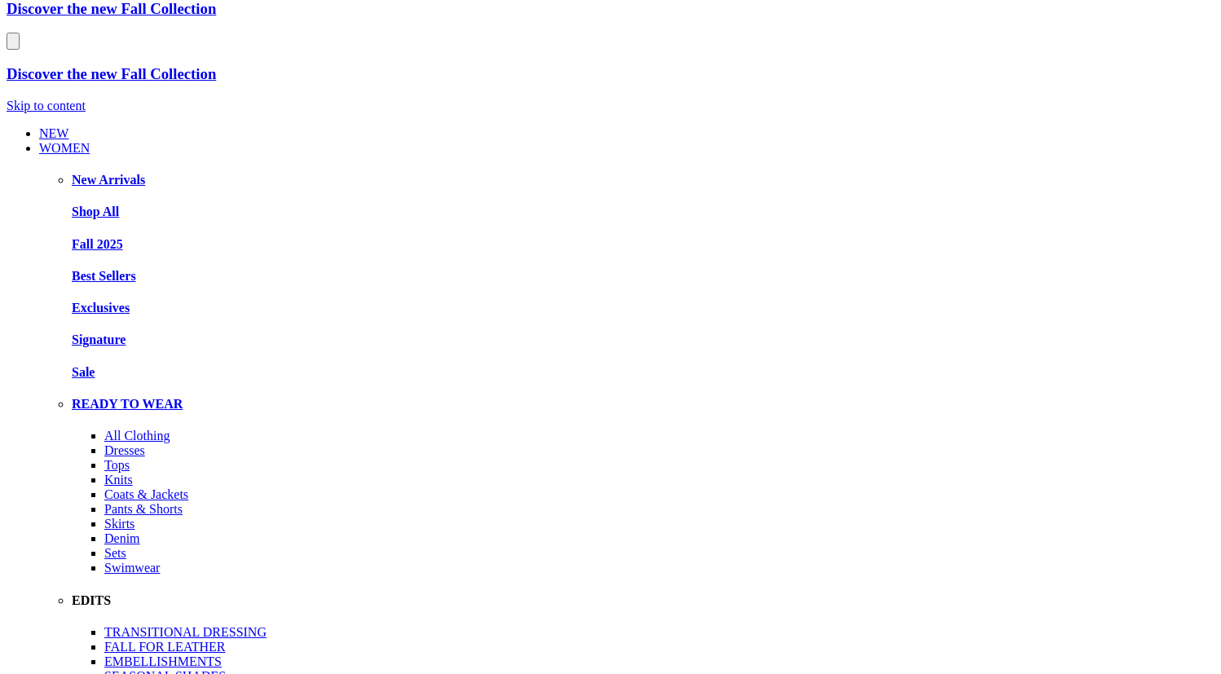
scroll to position [41, 0]
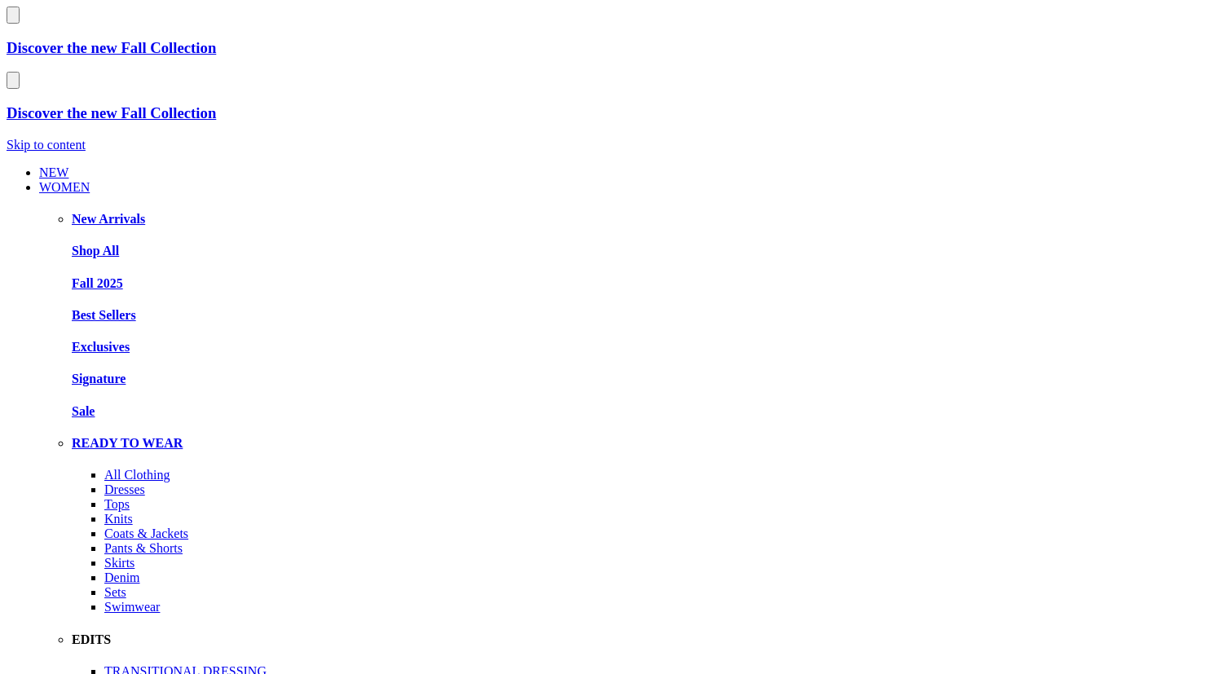
scroll to position [41, 0]
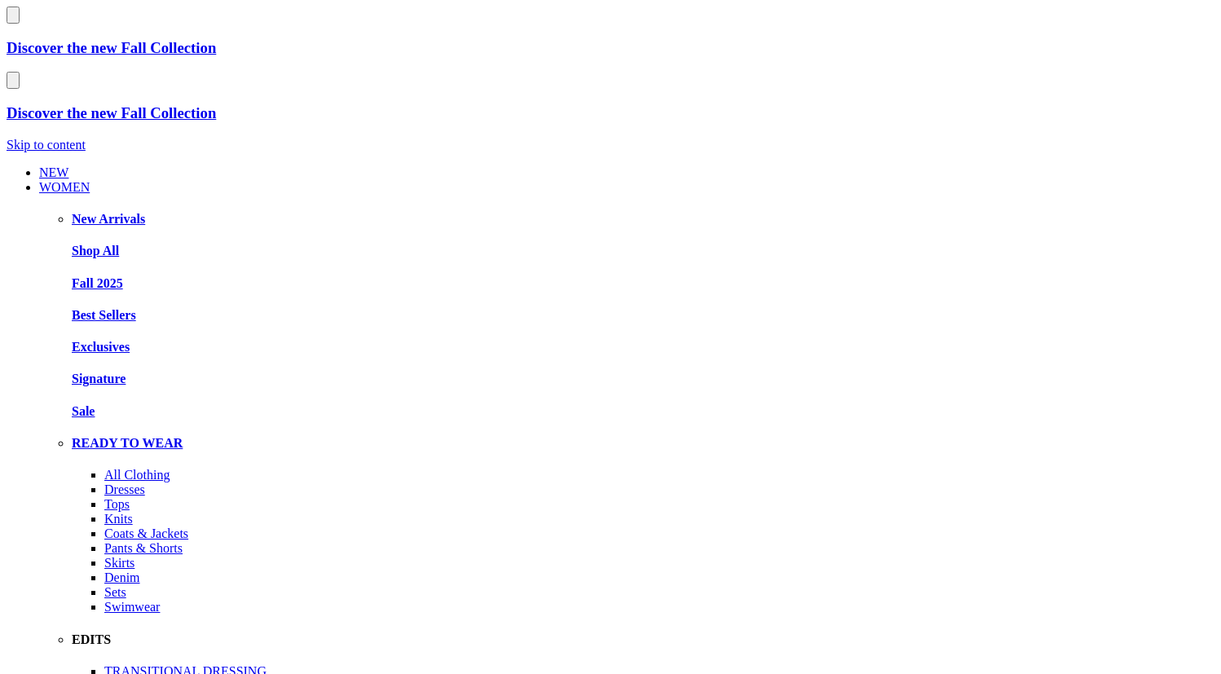
scroll to position [41, 0]
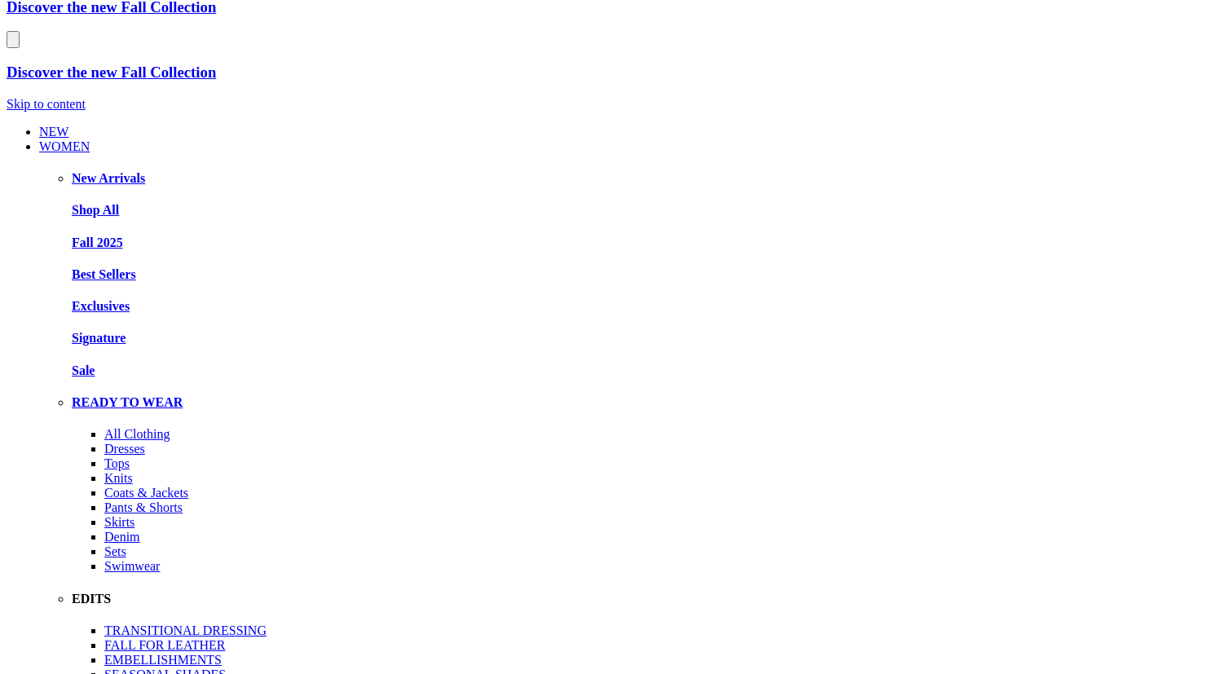
scroll to position [41, 0]
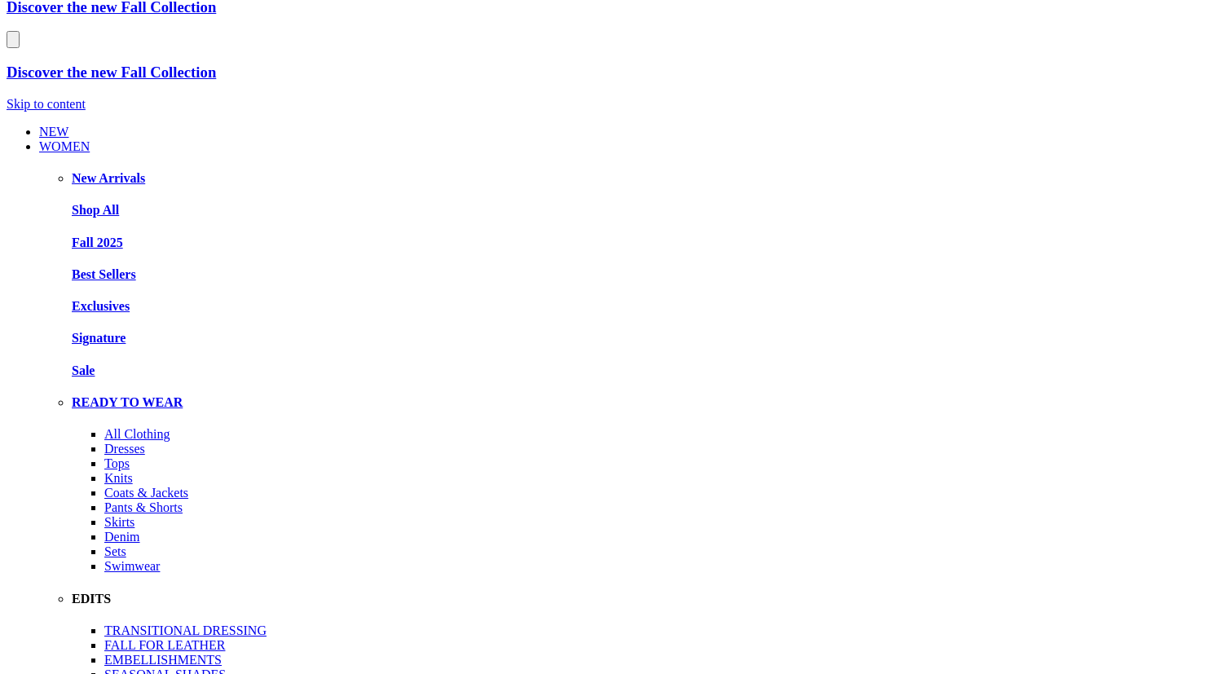
scroll to position [0, 0]
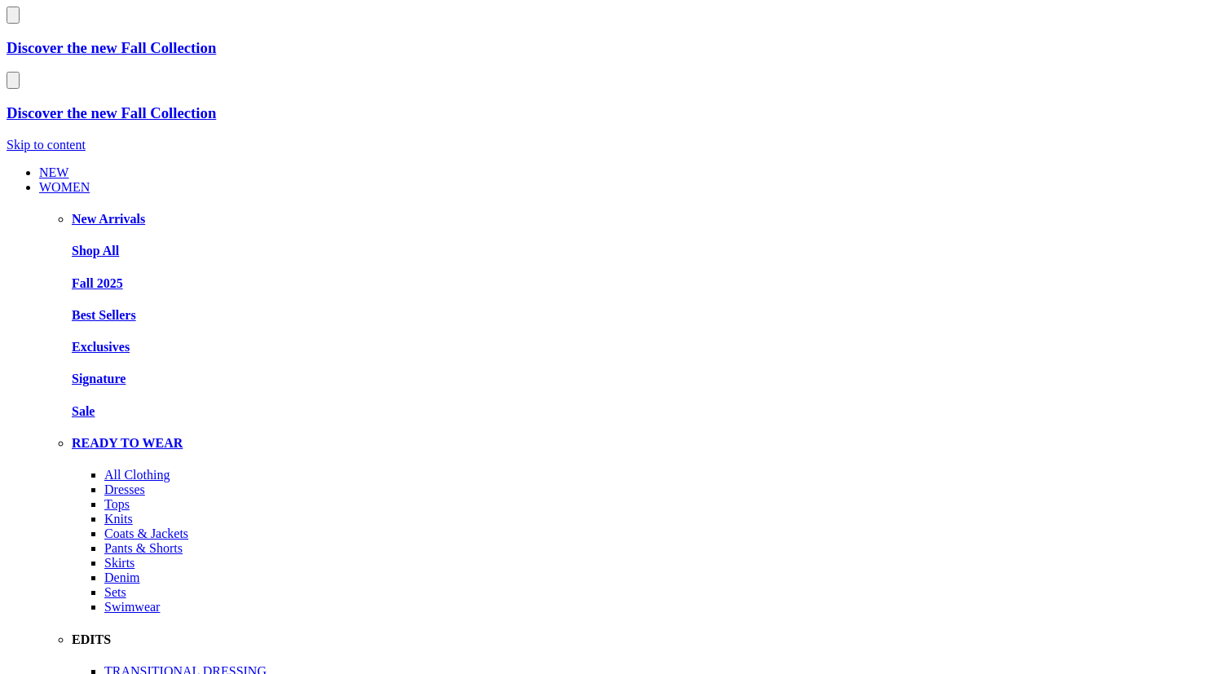
scroll to position [41, 0]
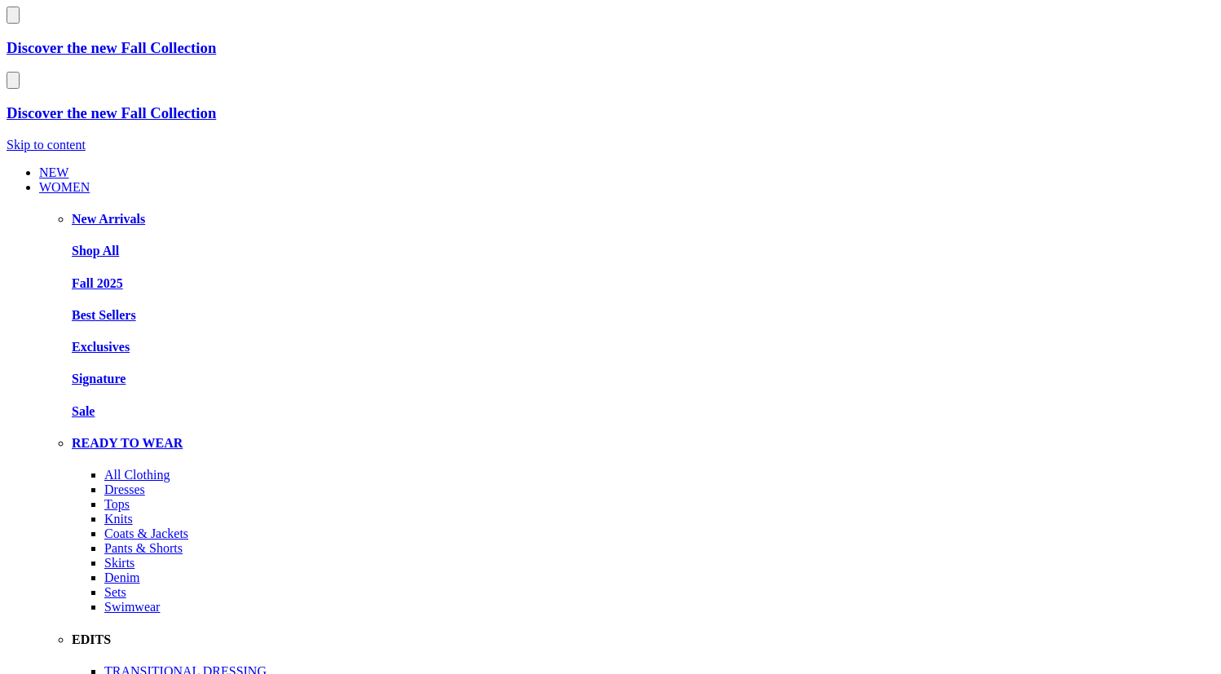
scroll to position [41, 0]
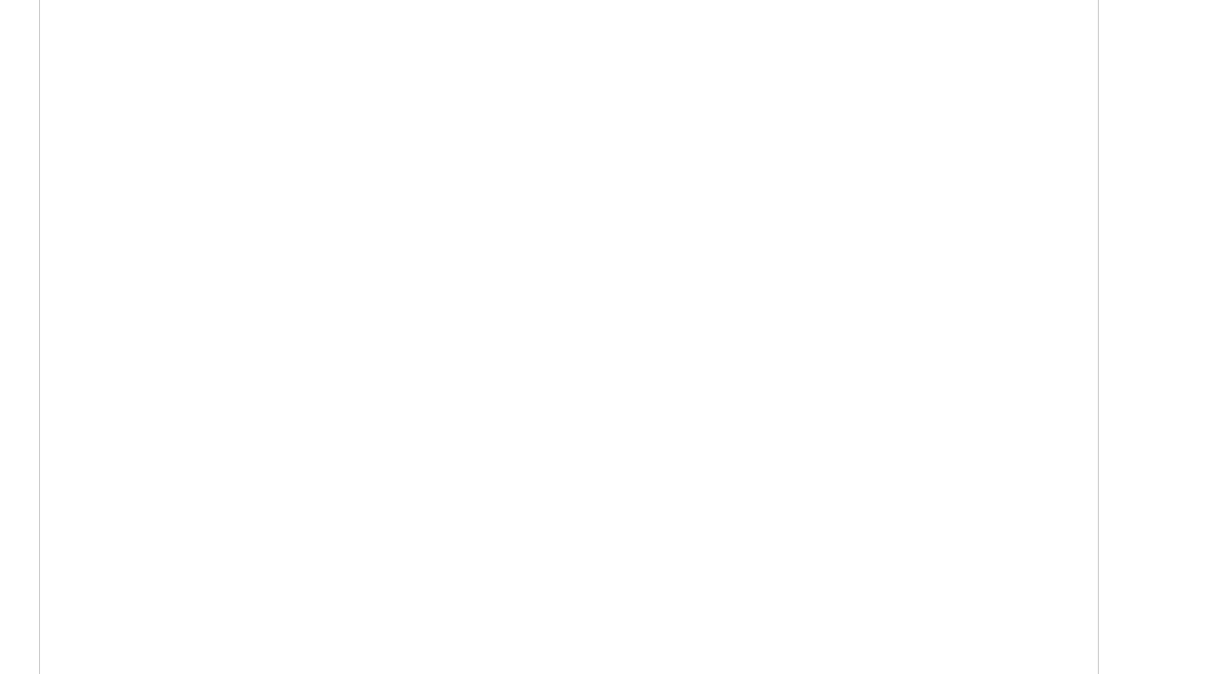
scroll to position [2389, 0]
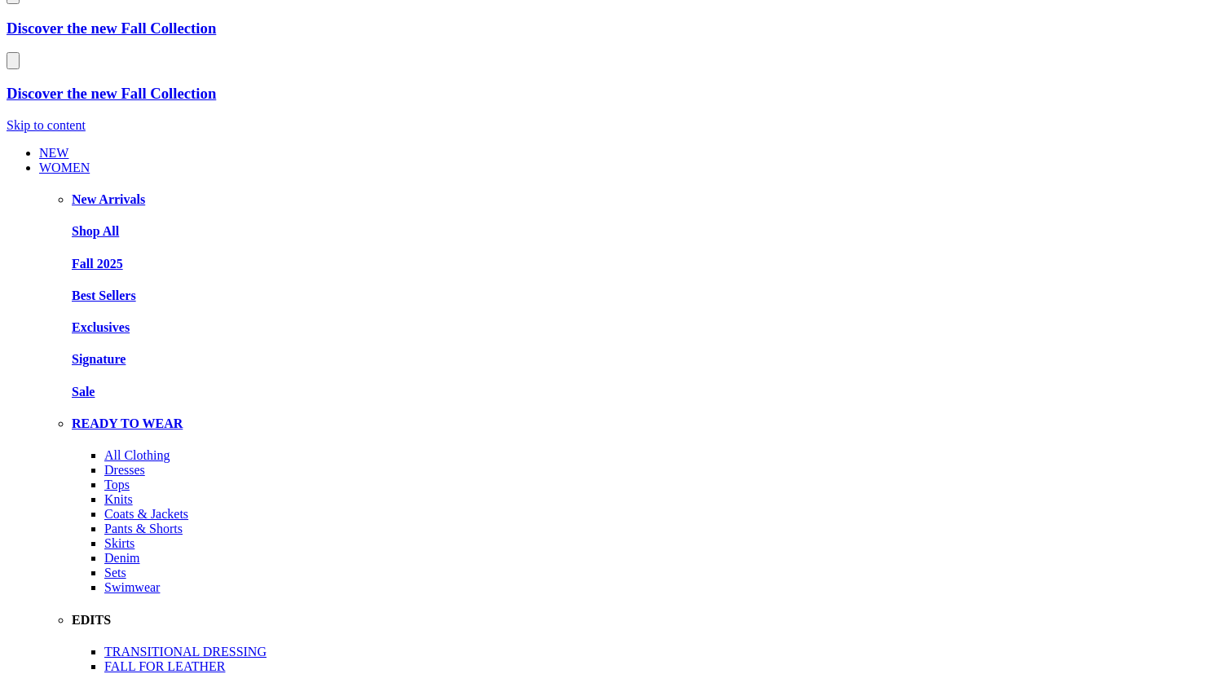
scroll to position [0, 0]
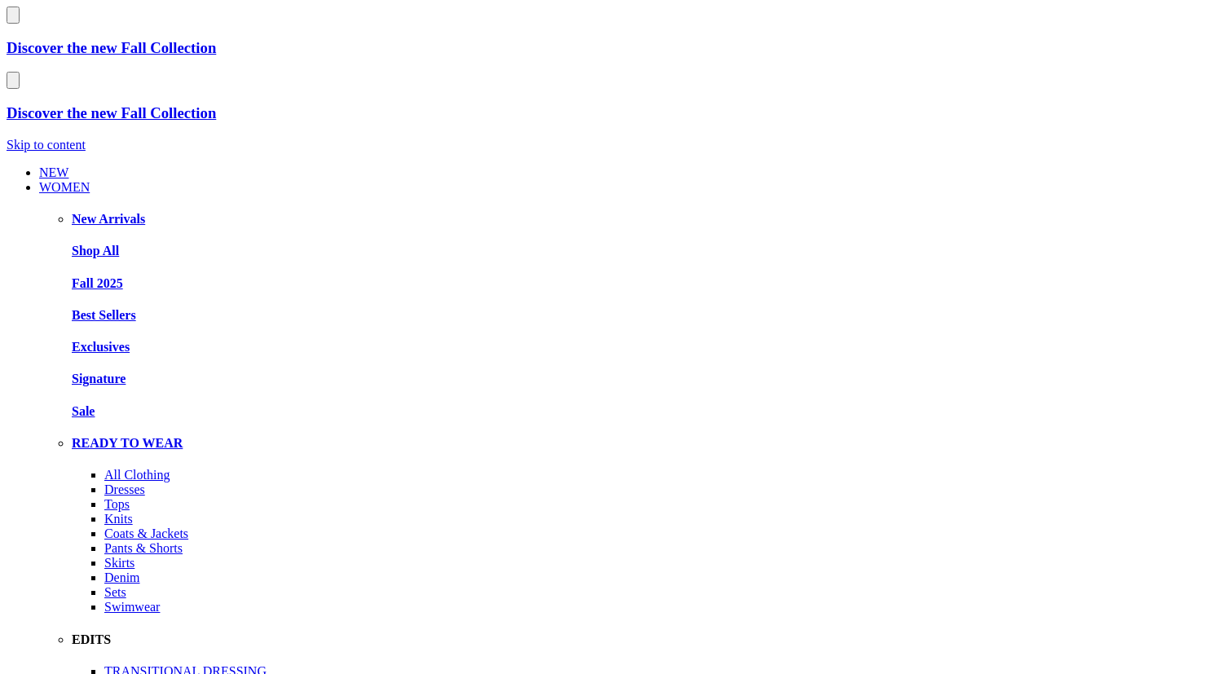
click at [86, 180] on link "WOMEN" at bounding box center [64, 187] width 51 height 14
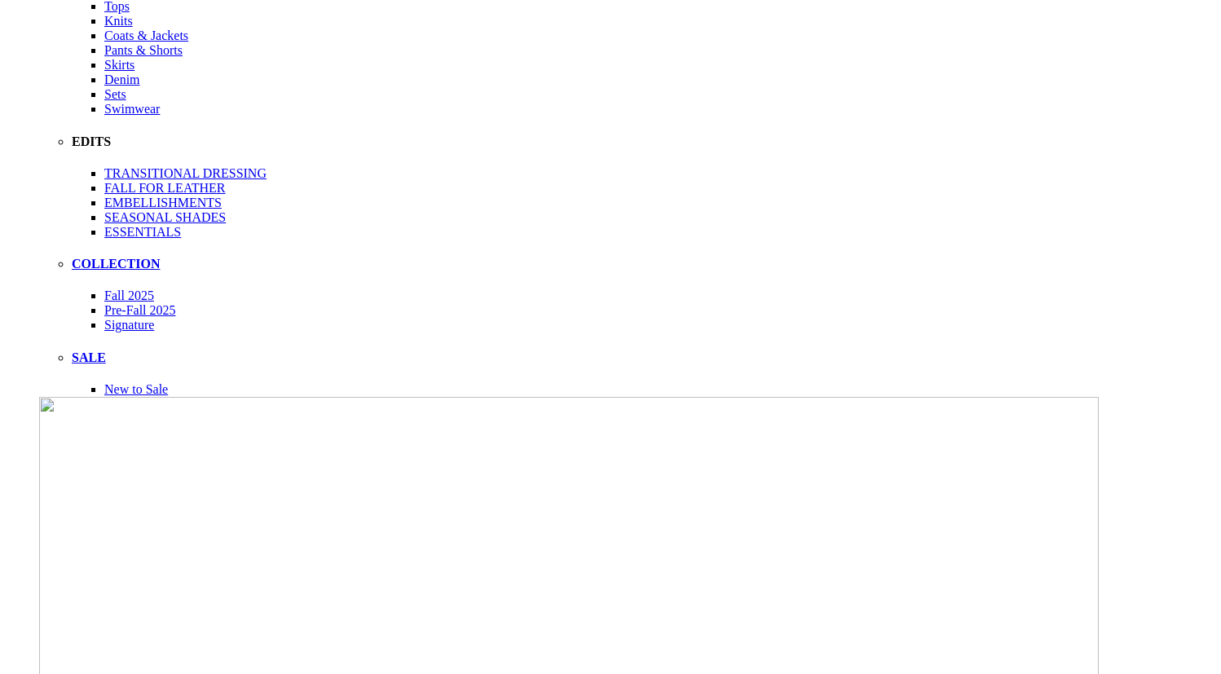
scroll to position [707, 0]
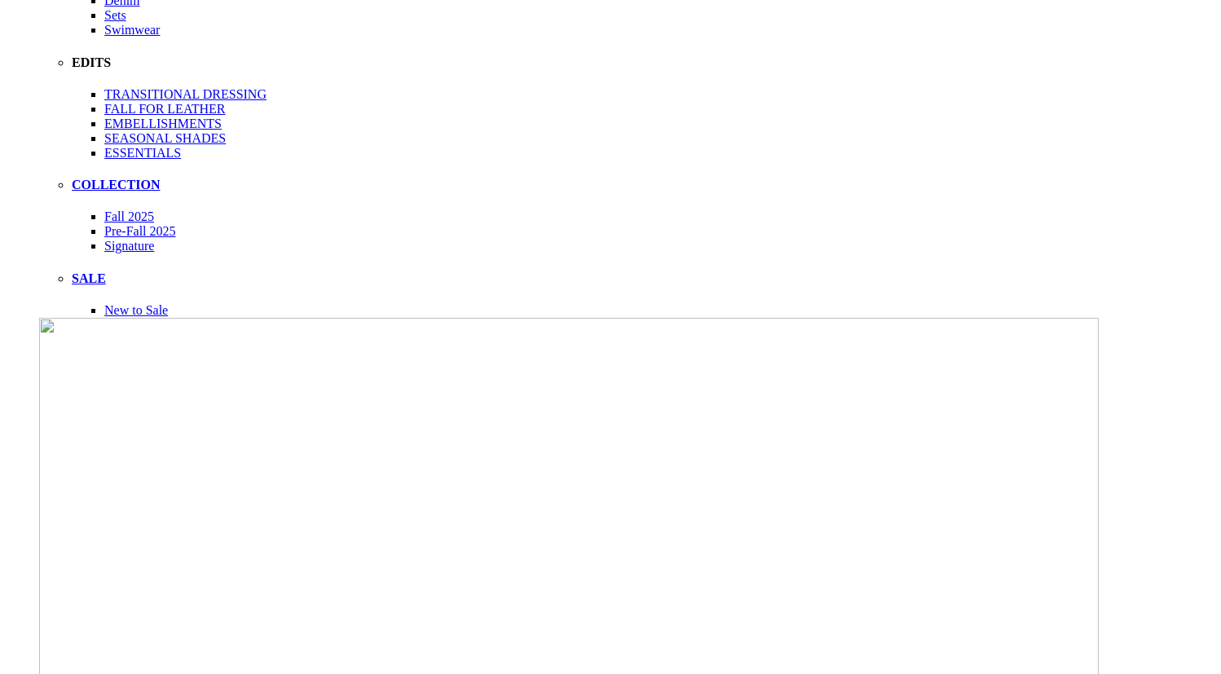
scroll to position [0, 0]
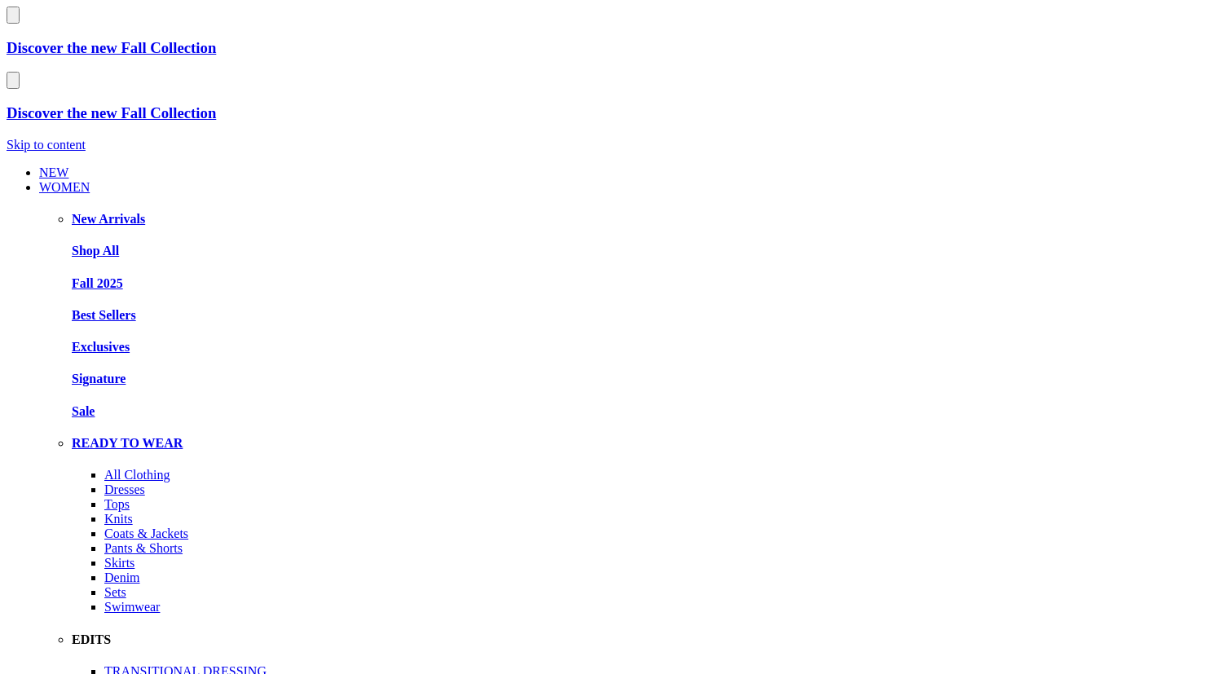
scroll to position [577, 0]
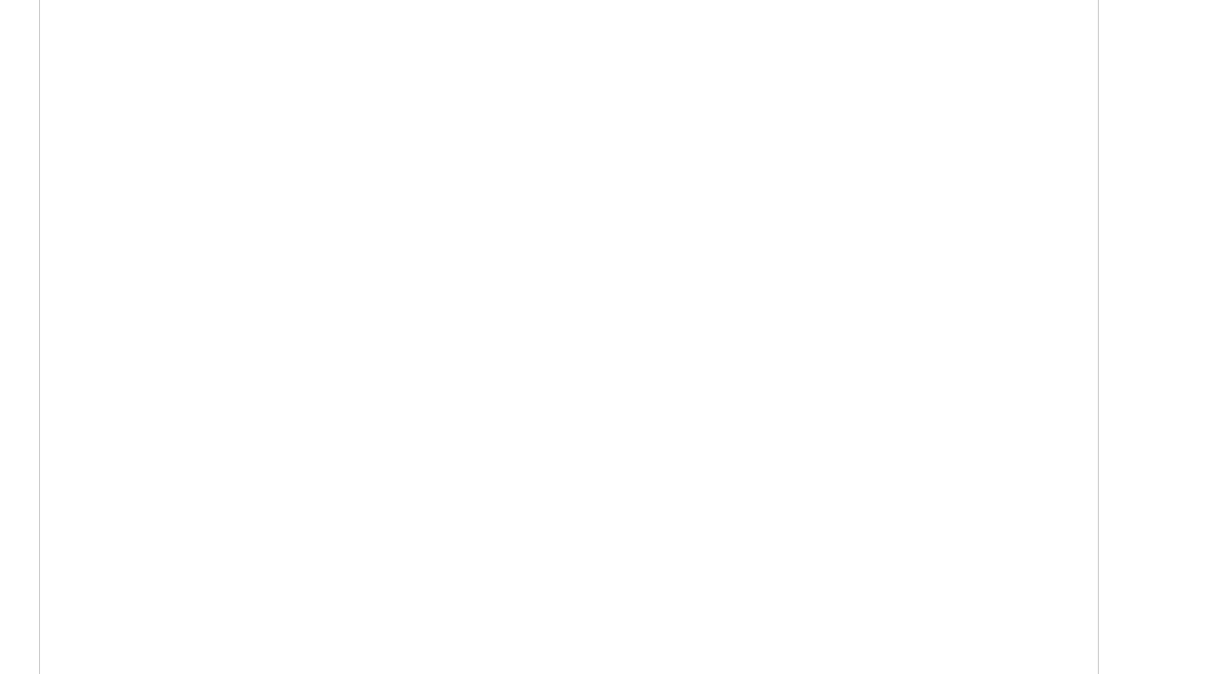
scroll to position [1191, 0]
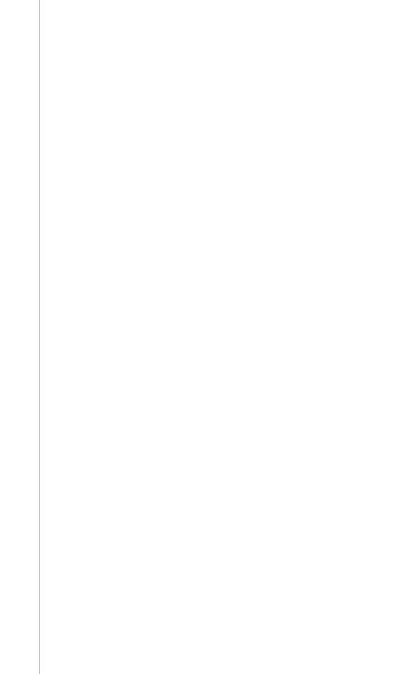
scroll to position [1136, 0]
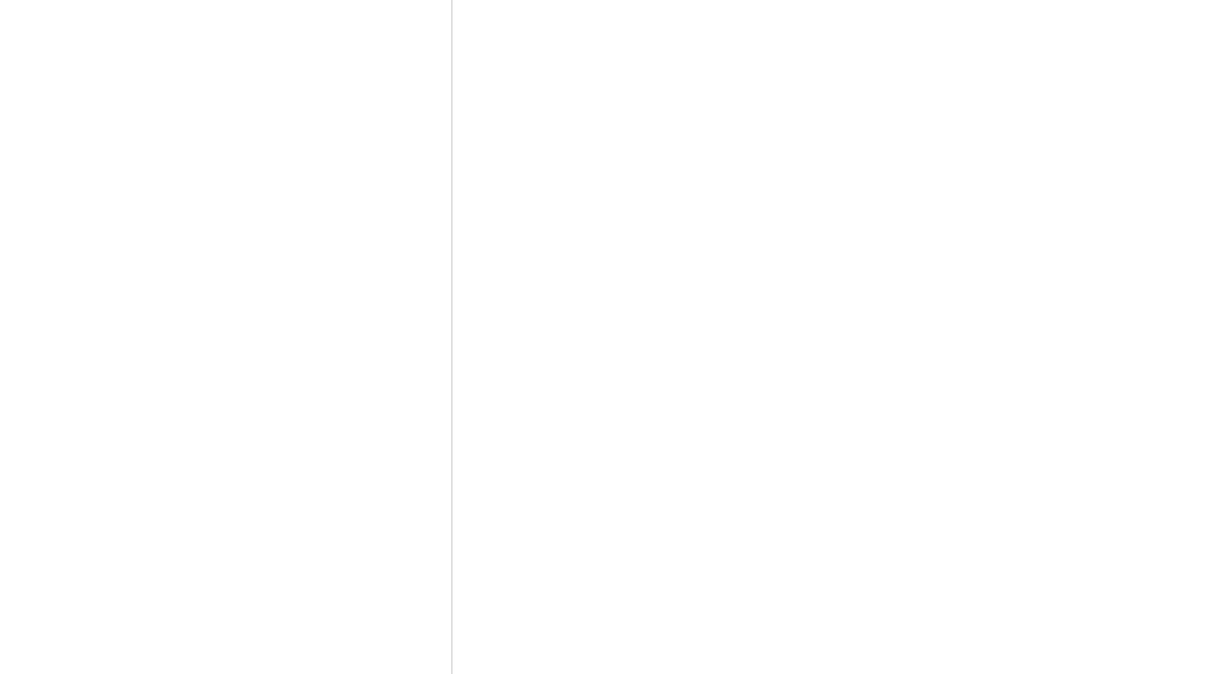
scroll to position [0, 337]
